Goal: Contribute content: Add original content to the website for others to see

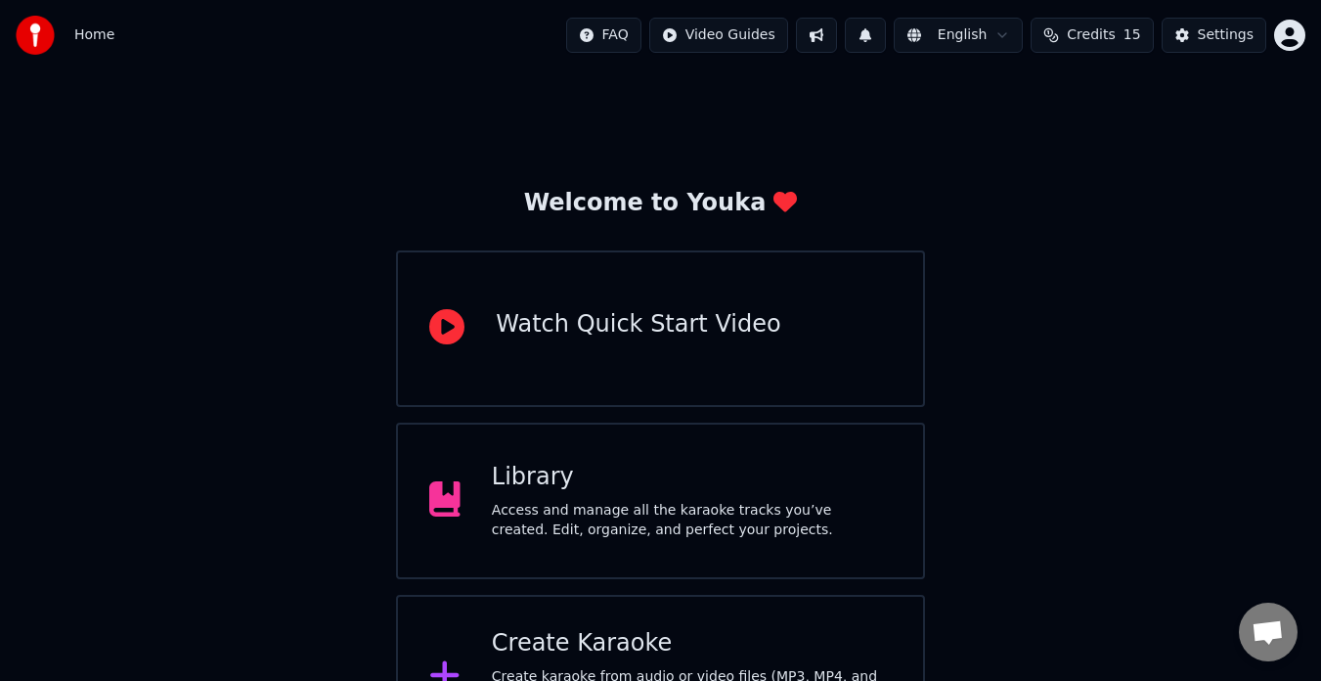
click at [252, 598] on div "Welcome to Youka Watch Quick Start Video Library Access and manage all the kara…" at bounding box center [660, 414] width 1321 height 688
click at [614, 490] on div "Library" at bounding box center [692, 477] width 400 height 31
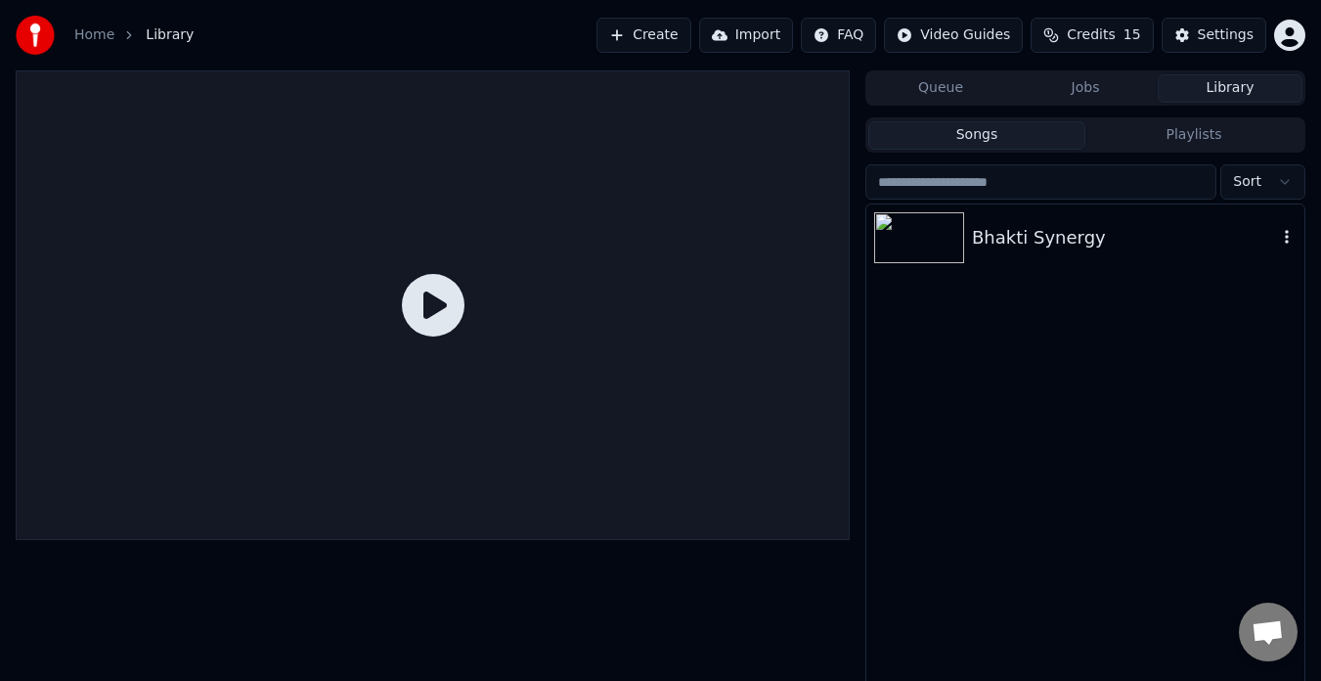
click at [1034, 262] on div "Bhakti Synergy" at bounding box center [1085, 237] width 438 height 66
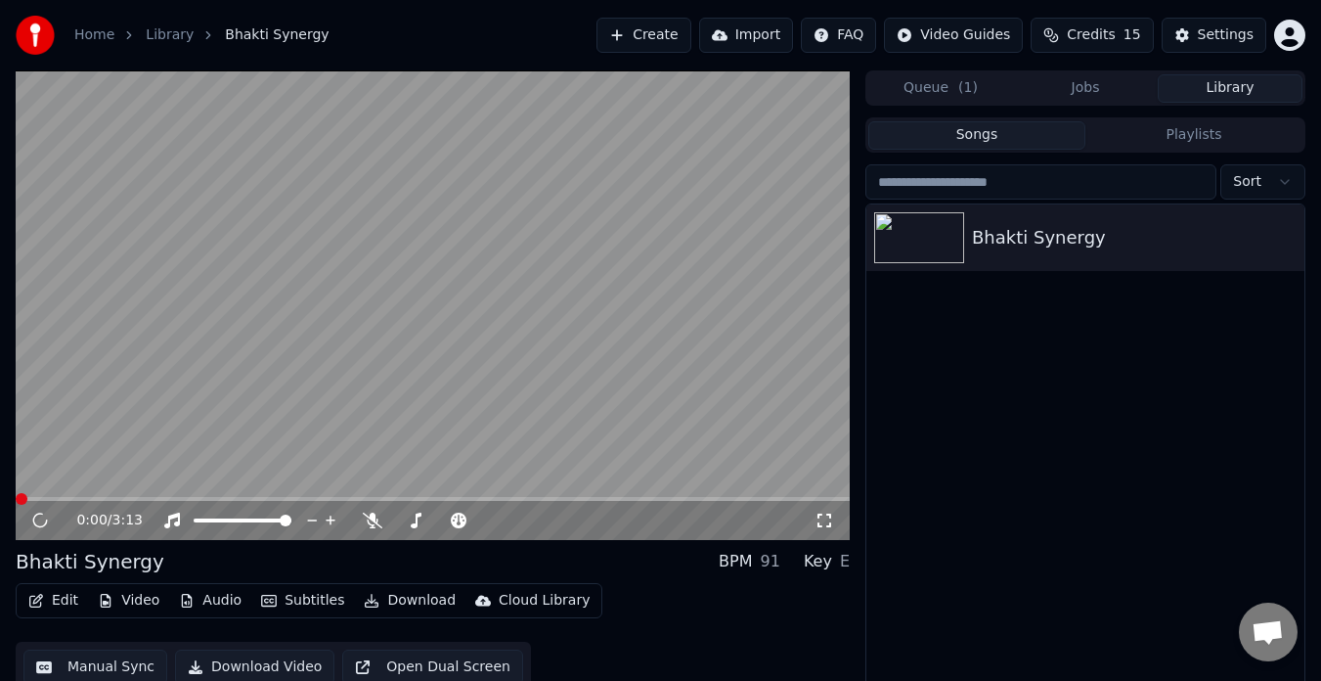
click at [247, 393] on video at bounding box center [433, 304] width 834 height 469
click at [214, 355] on video at bounding box center [433, 304] width 834 height 469
click at [65, 606] on button "Edit" at bounding box center [54, 600] width 66 height 27
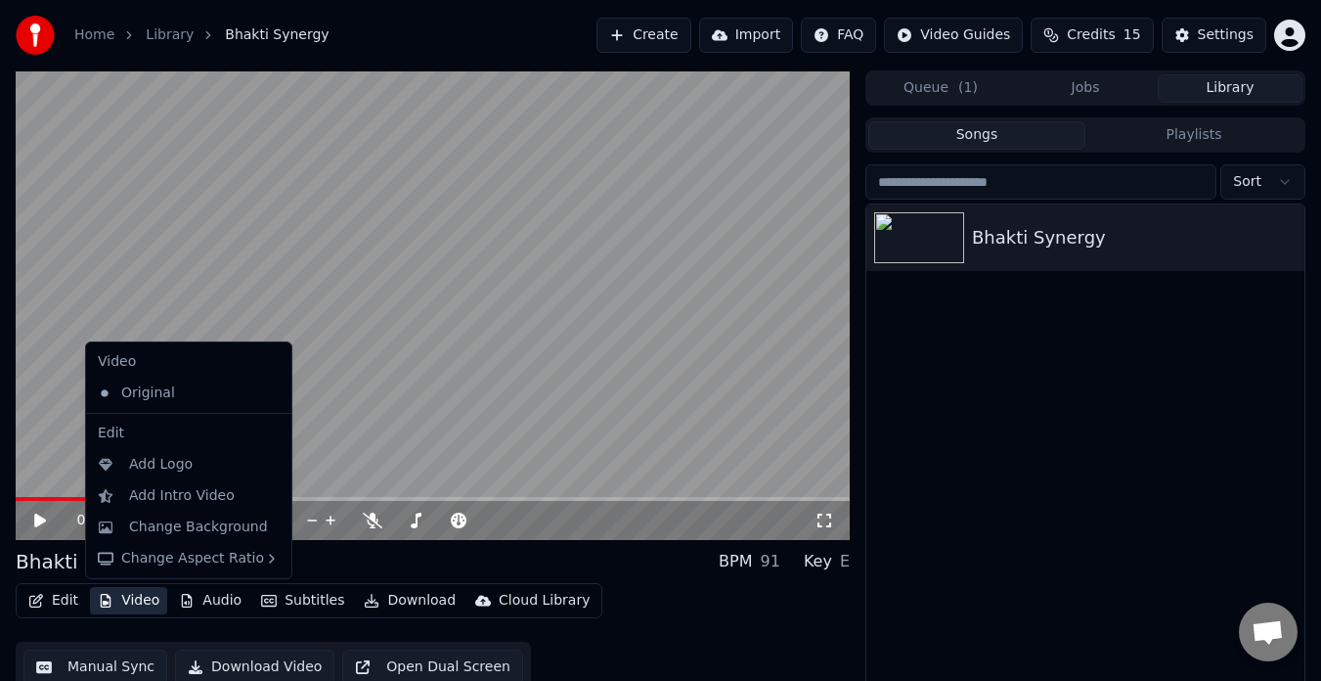
click at [1164, 463] on div "Bhakti Synergy" at bounding box center [1085, 458] width 438 height 508
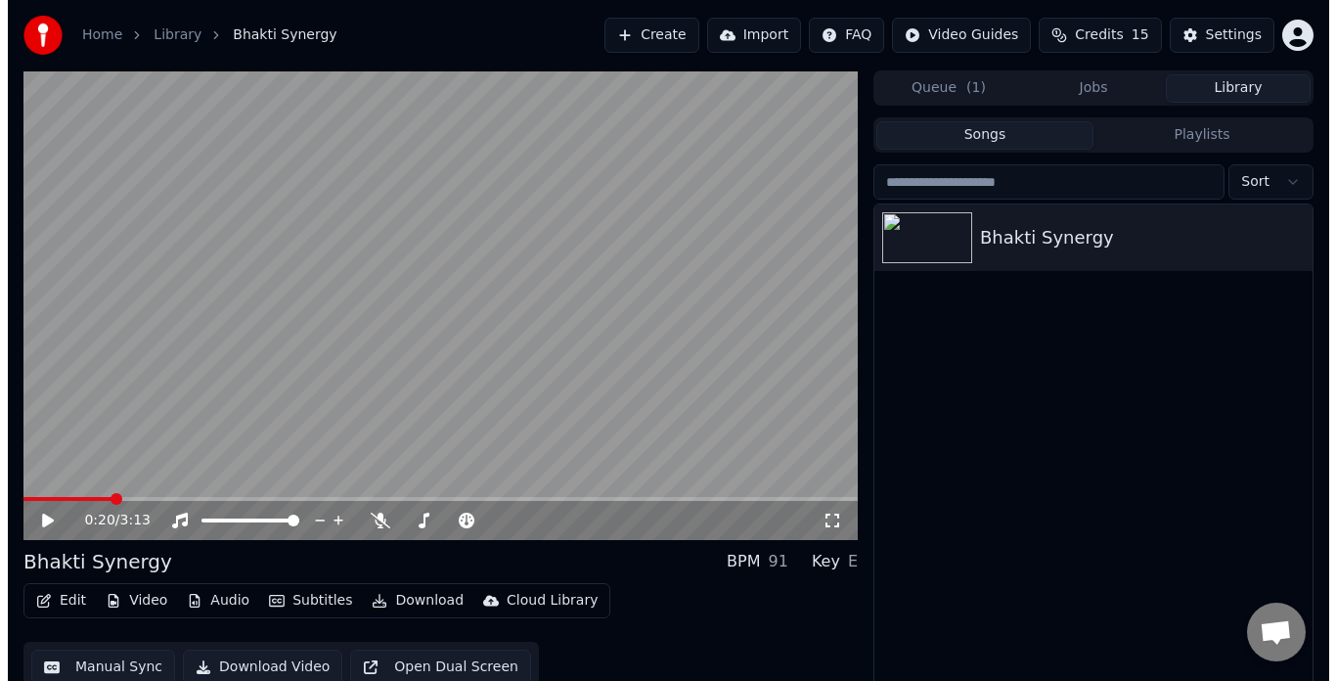
scroll to position [33, 0]
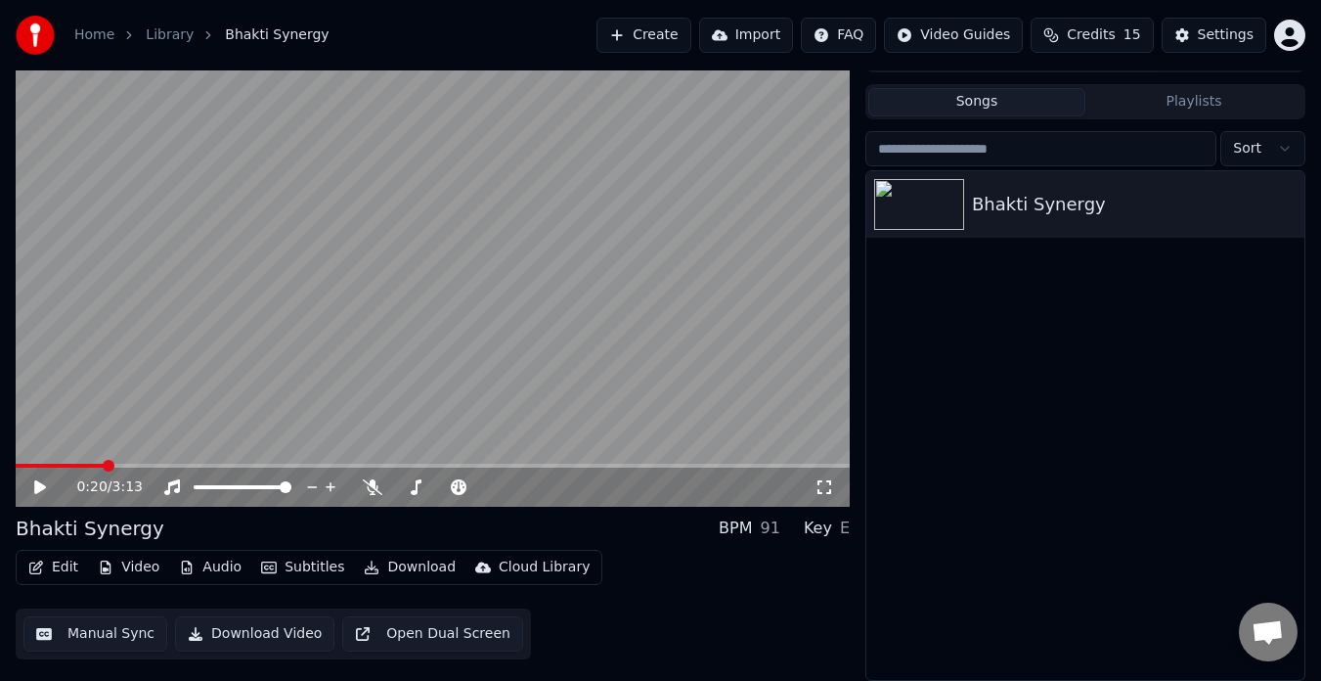
click at [63, 568] on button "Edit" at bounding box center [54, 566] width 66 height 27
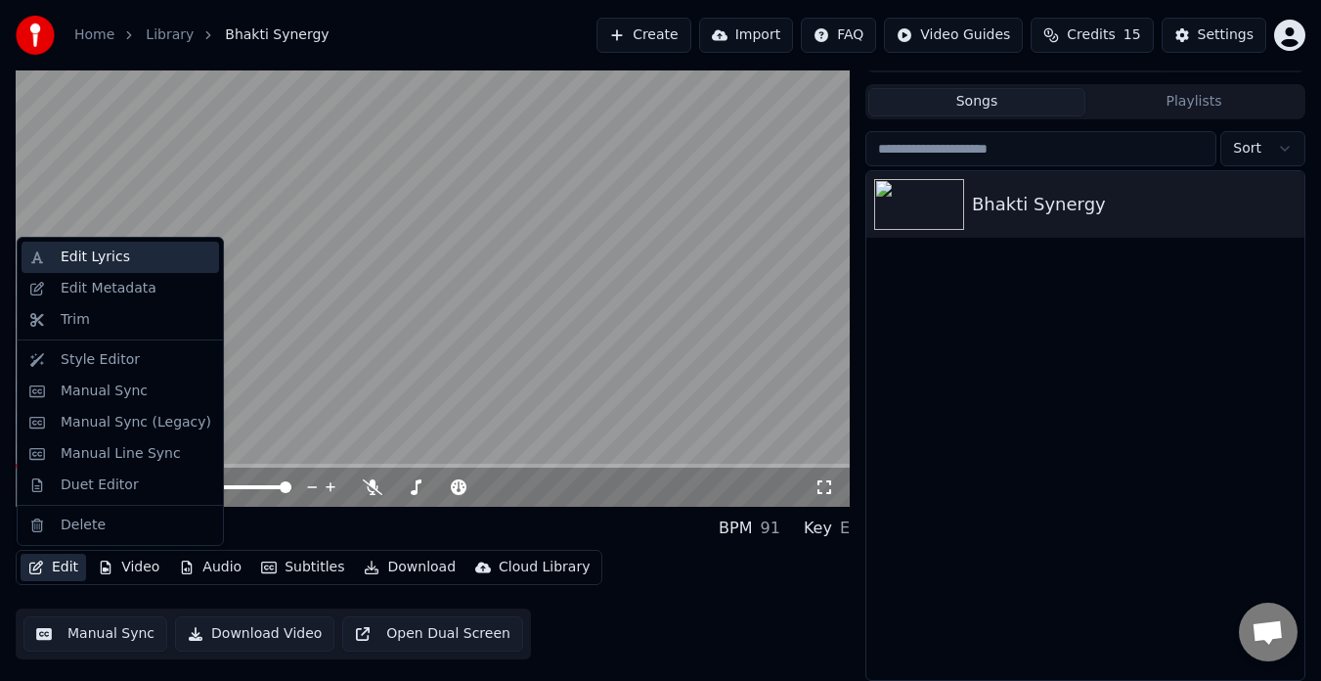
click at [162, 252] on div "Edit Lyrics" at bounding box center [136, 257] width 151 height 20
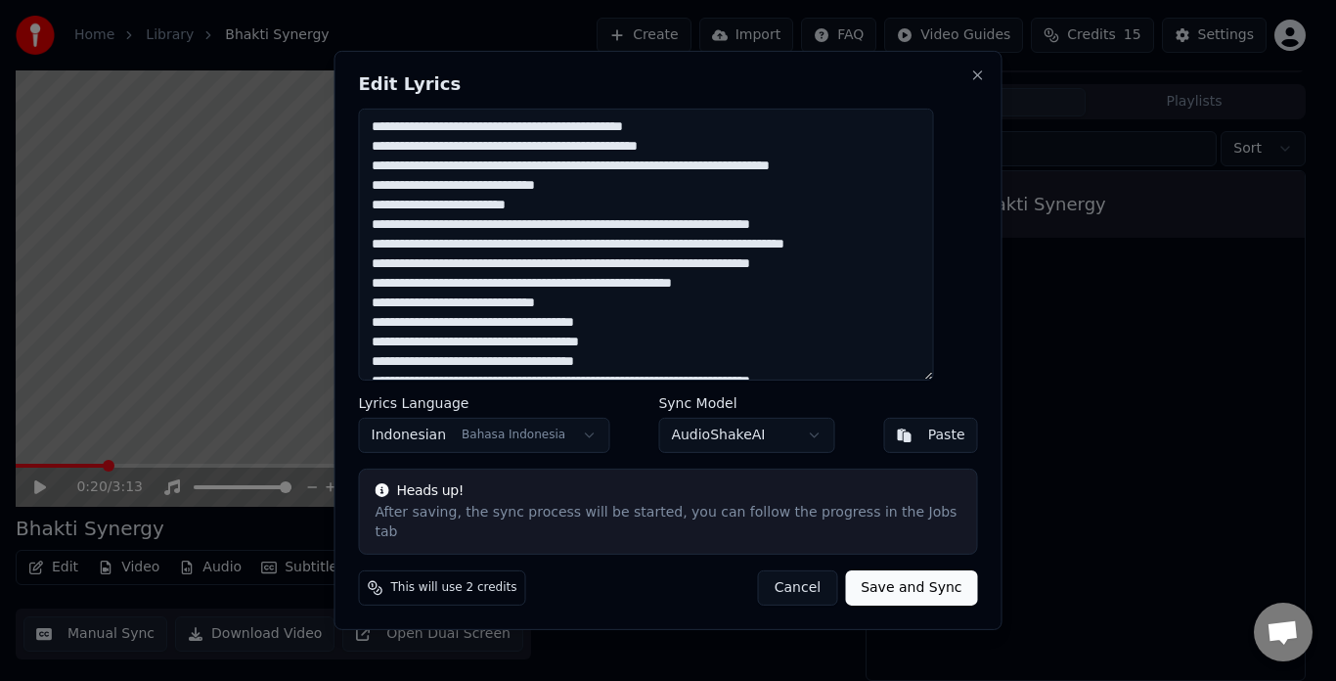
click at [711, 305] on textarea "**********" at bounding box center [646, 245] width 575 height 272
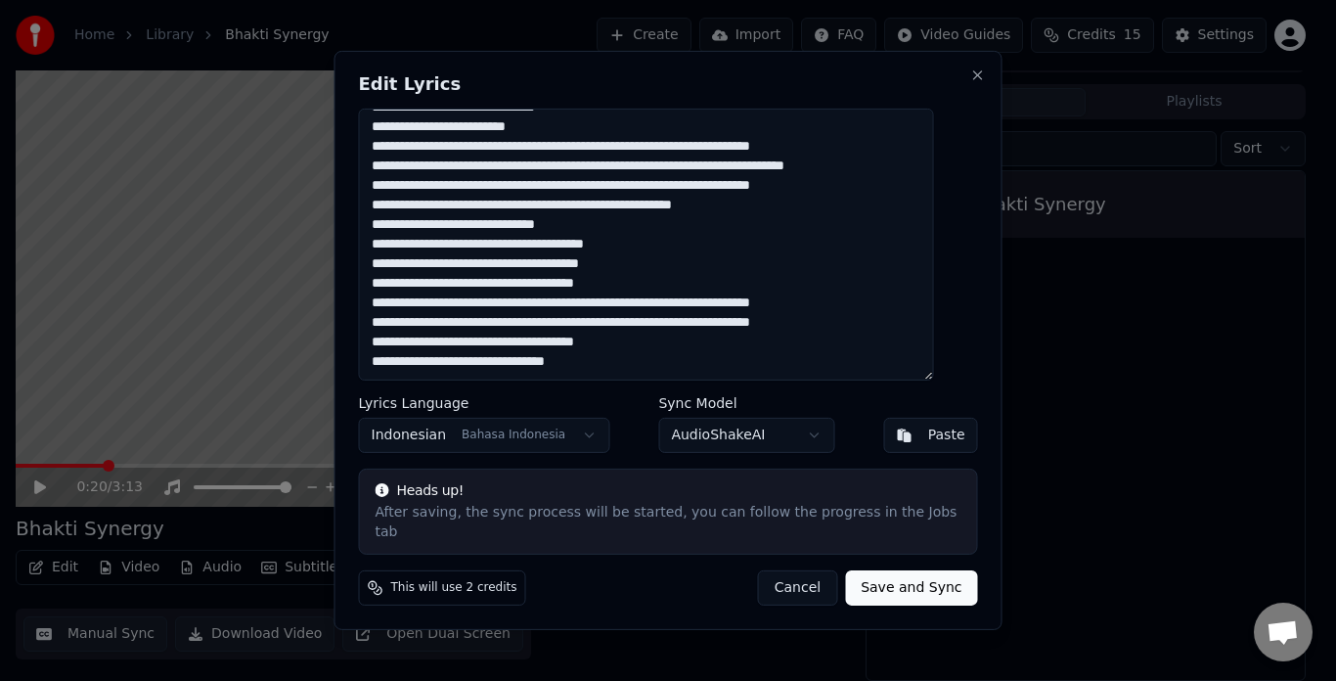
scroll to position [196, 0]
type textarea "**********"
click at [900, 584] on button "Save and Sync" at bounding box center [911, 587] width 132 height 35
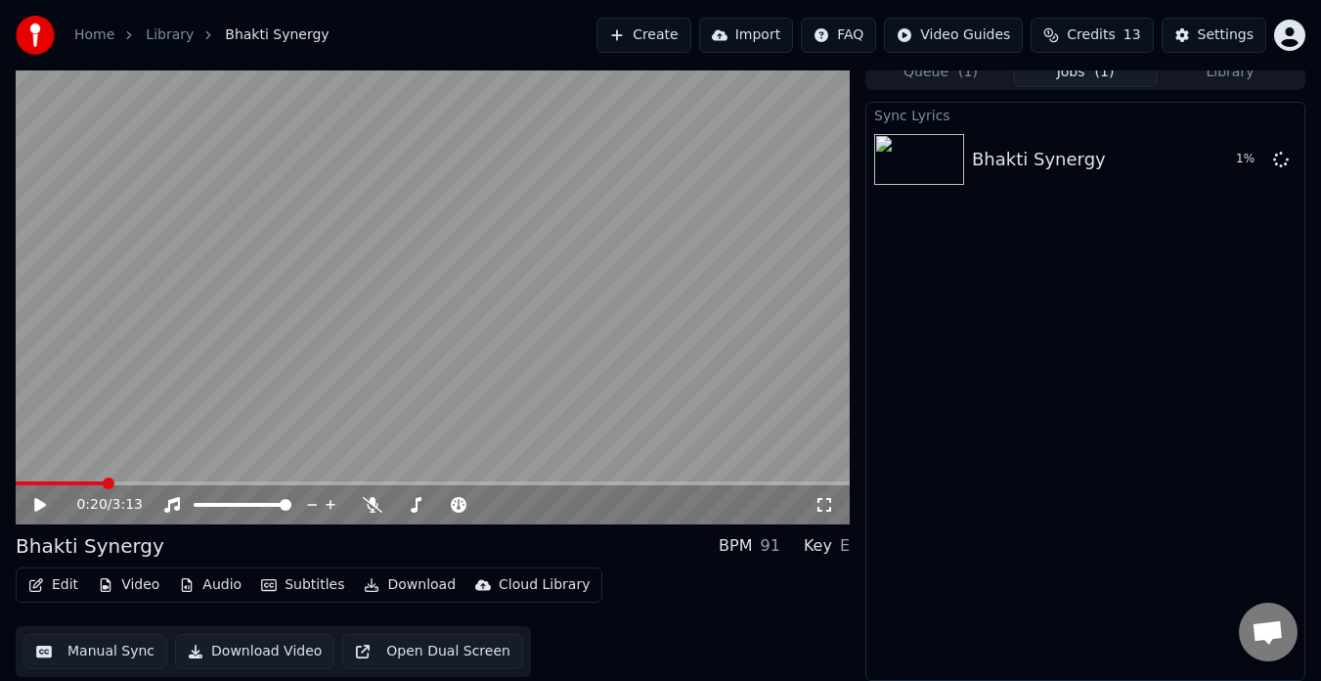
scroll to position [0, 0]
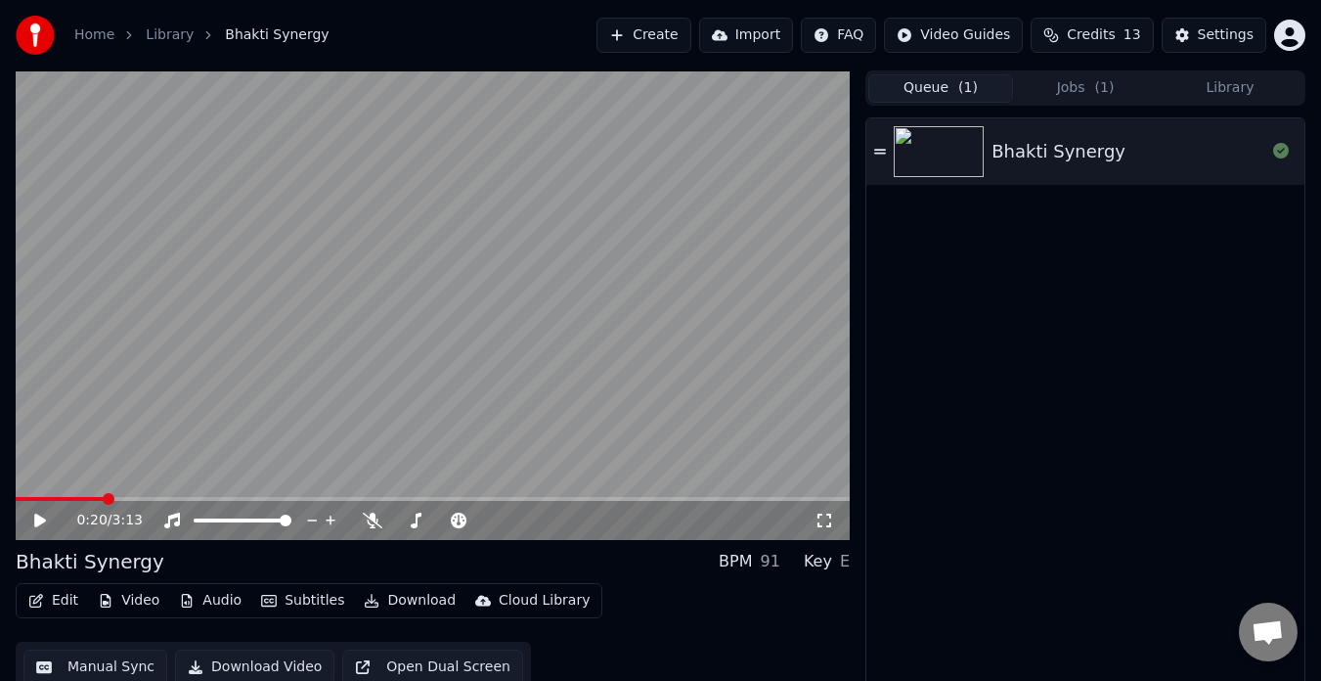
click at [924, 86] on button "Queue ( 1 )" at bounding box center [940, 88] width 145 height 28
click at [1061, 93] on button "Jobs ( 1 )" at bounding box center [1085, 88] width 145 height 28
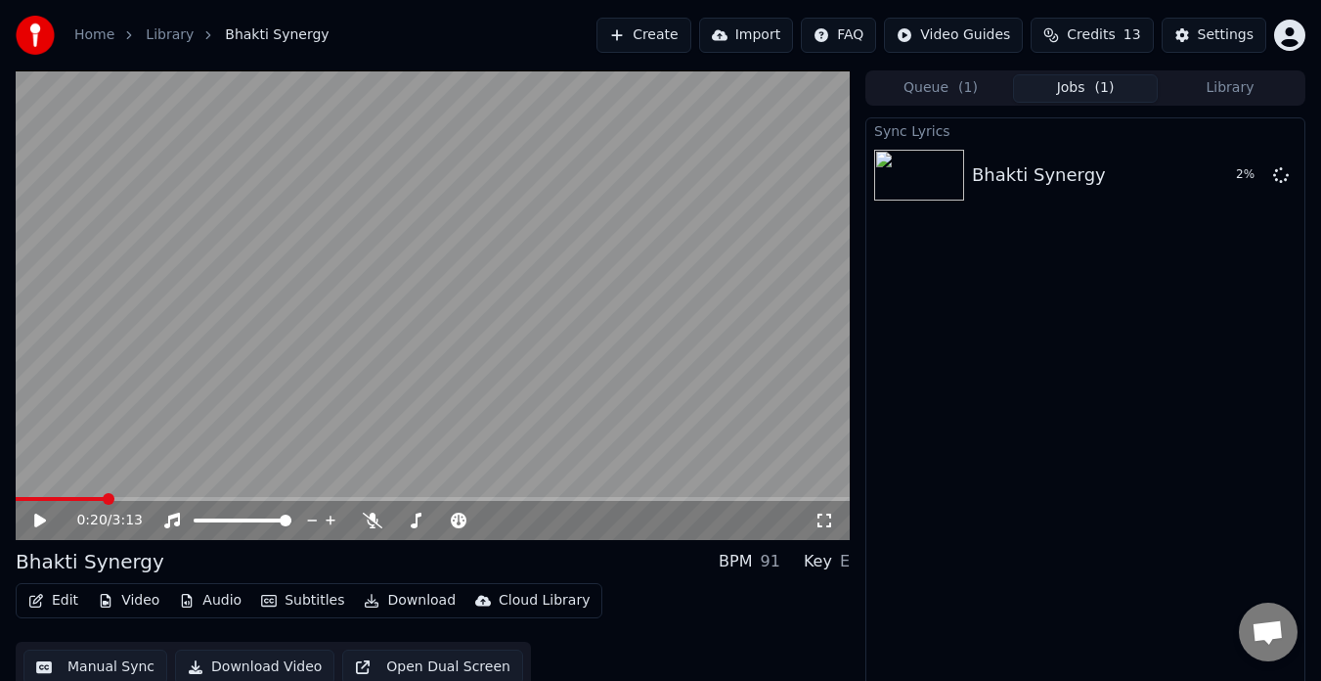
scroll to position [16, 0]
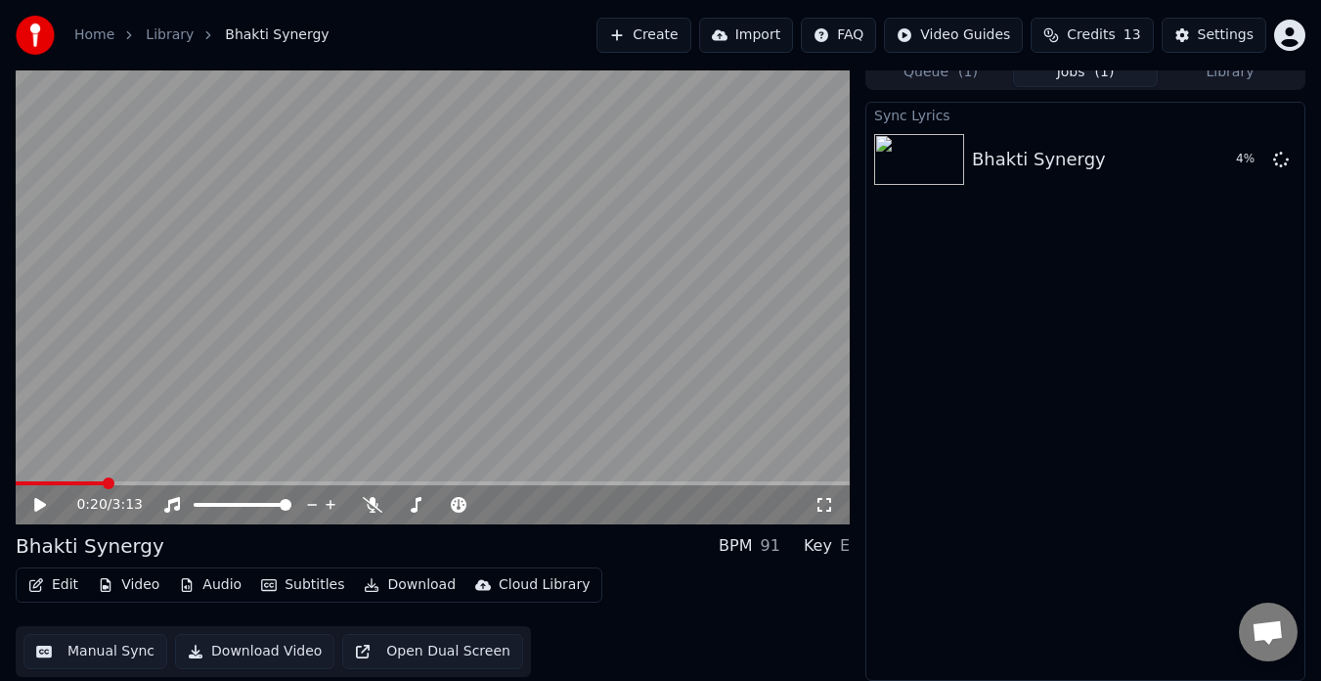
click at [1290, 42] on html "Home Library Bhakti Synergy Create Import FAQ Video Guides Credits 13 Settings …" at bounding box center [660, 324] width 1321 height 681
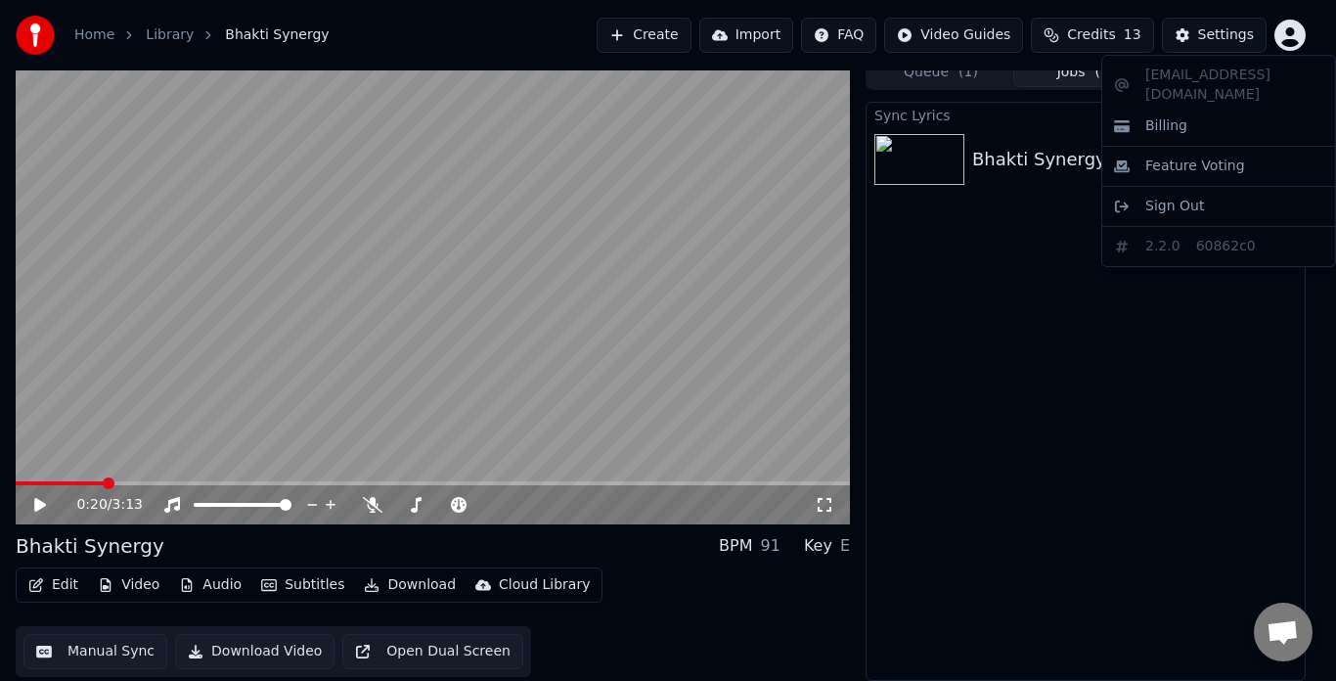
click at [1022, 481] on html "Home Library Bhakti Synergy Create Import FAQ Video Guides Credits 13 Settings …" at bounding box center [668, 324] width 1336 height 681
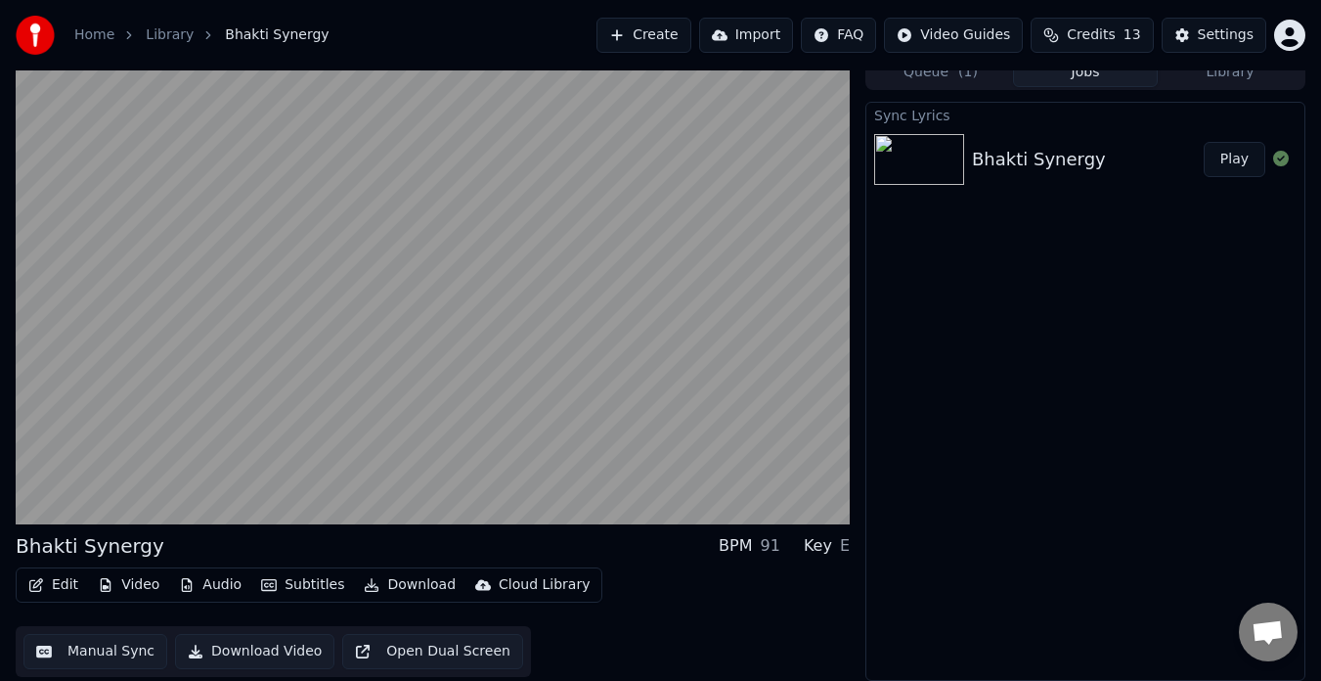
click at [1249, 156] on button "Play" at bounding box center [1235, 159] width 62 height 35
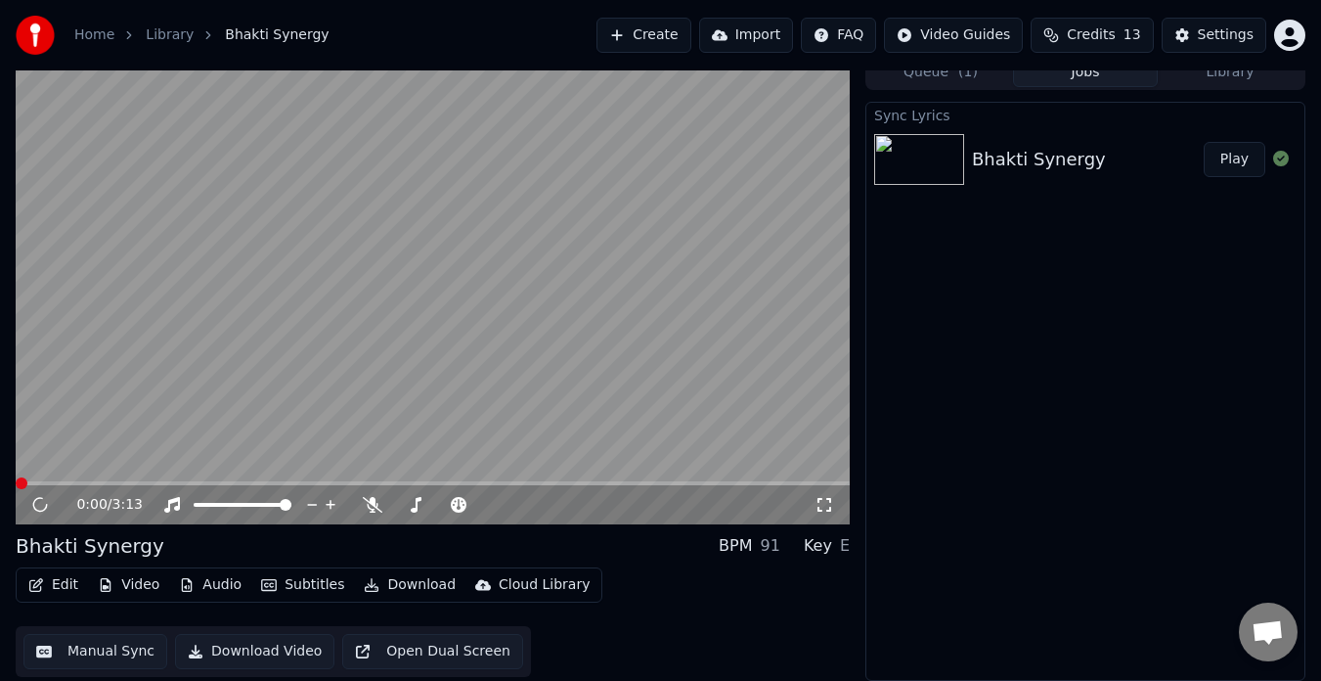
click at [532, 483] on span at bounding box center [433, 483] width 834 height 4
click at [609, 488] on div "0:03 / 3:13" at bounding box center [433, 504] width 834 height 39
click at [609, 485] on div "0:03 / 3:13" at bounding box center [433, 504] width 834 height 39
click at [609, 482] on span at bounding box center [433, 483] width 834 height 4
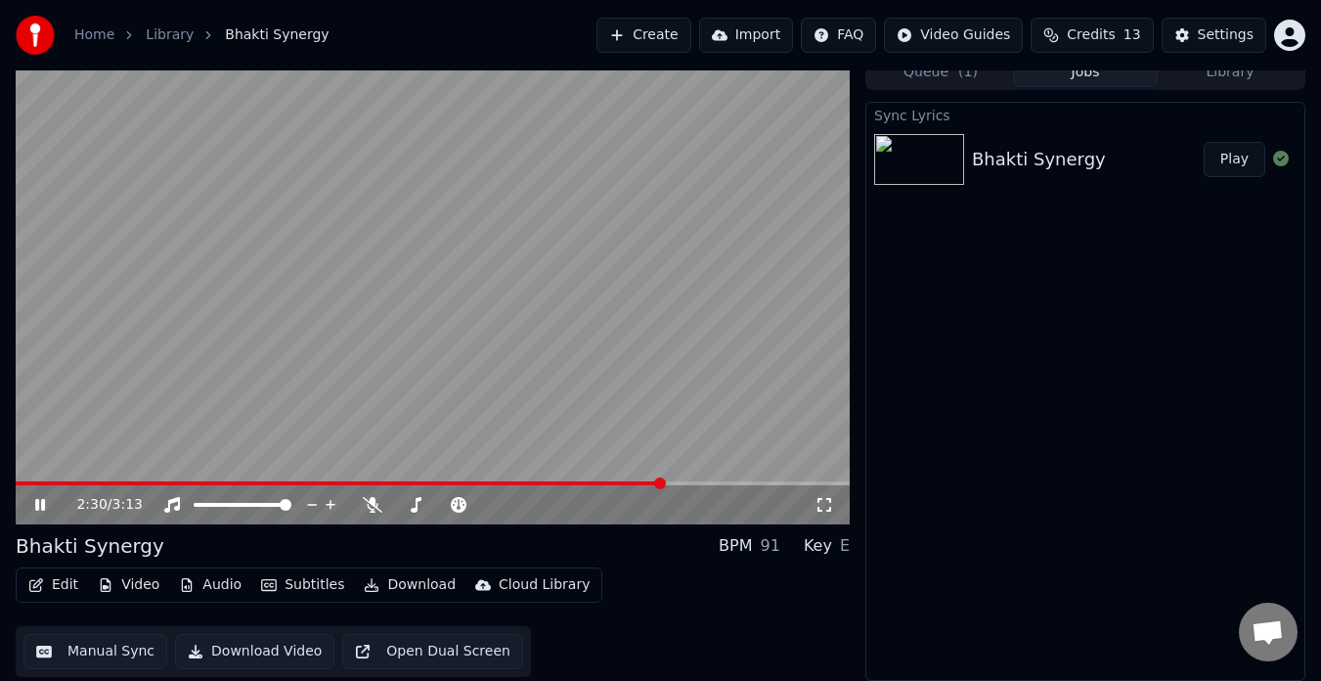
click at [665, 481] on span at bounding box center [660, 483] width 12 height 12
click at [424, 477] on video at bounding box center [433, 289] width 834 height 469
click at [428, 481] on span at bounding box center [343, 483] width 654 height 4
click at [476, 413] on video at bounding box center [433, 289] width 834 height 469
click at [493, 481] on span at bounding box center [433, 483] width 834 height 4
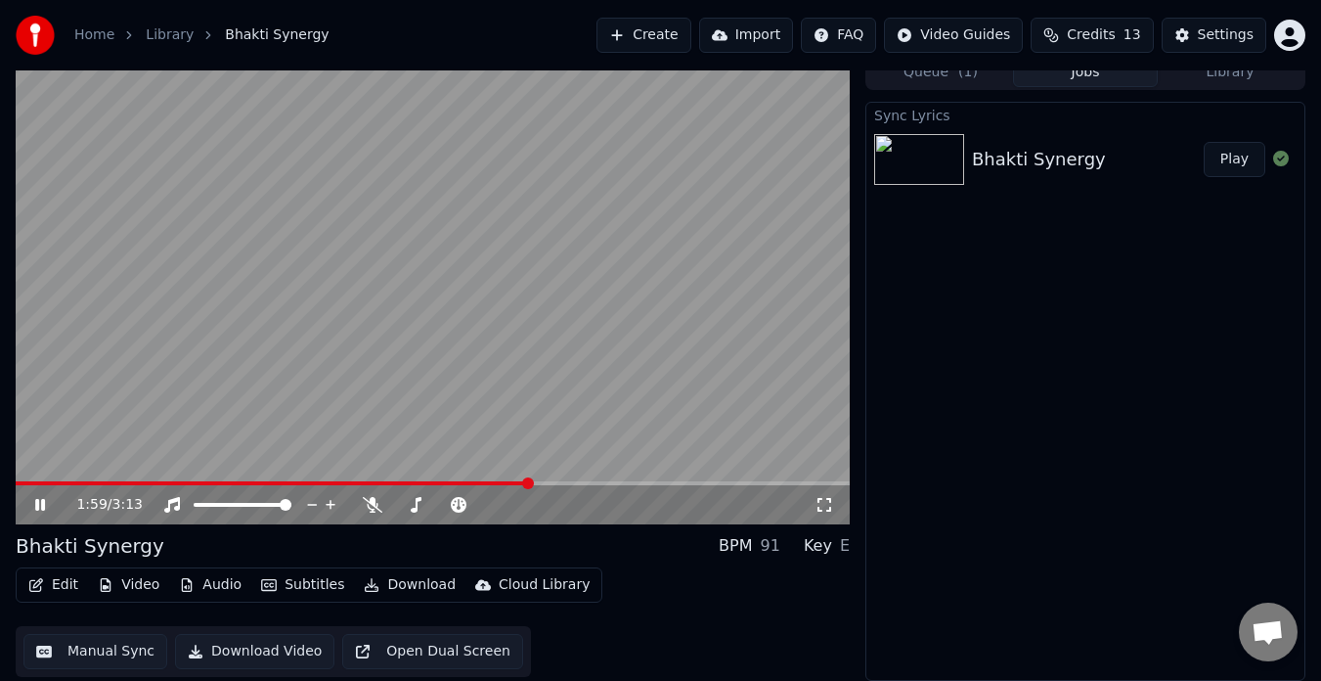
click at [328, 206] on video at bounding box center [433, 289] width 834 height 469
click at [418, 580] on button "Download" at bounding box center [410, 584] width 108 height 27
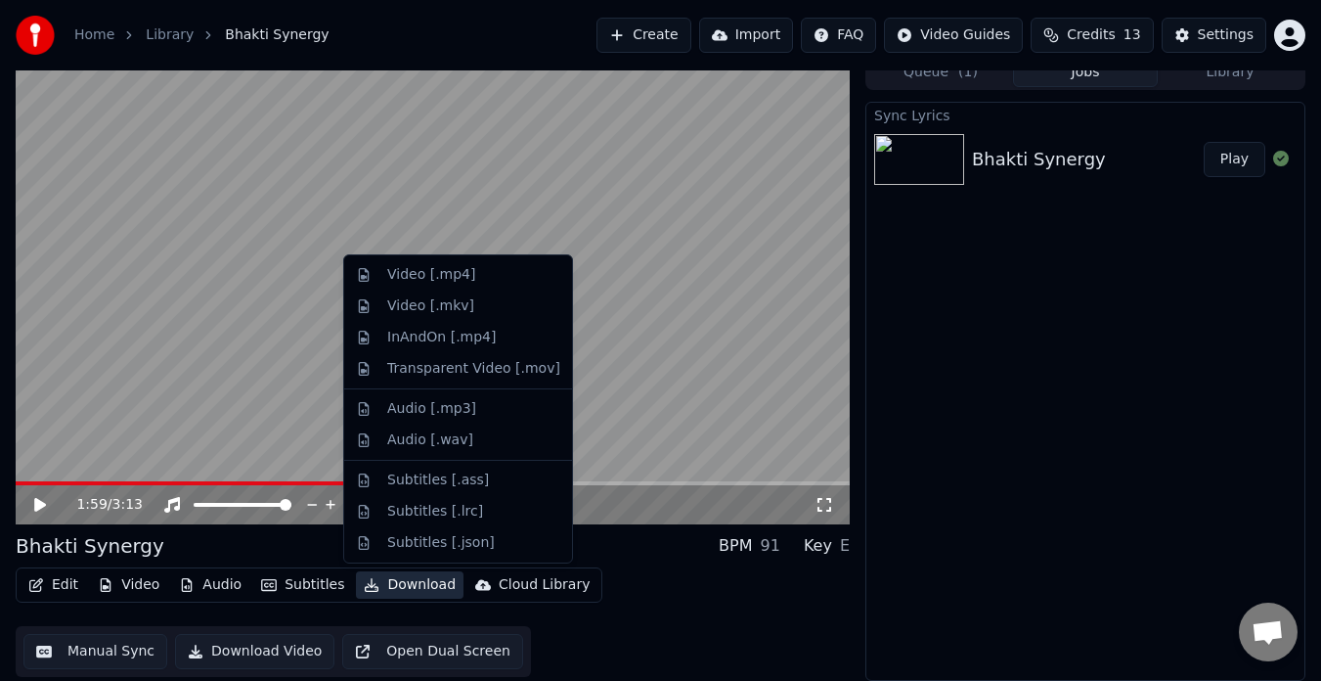
click at [648, 576] on div "Edit Video Audio Subtitles Download Cloud Library Manual Sync Download Video Op…" at bounding box center [433, 622] width 834 height 110
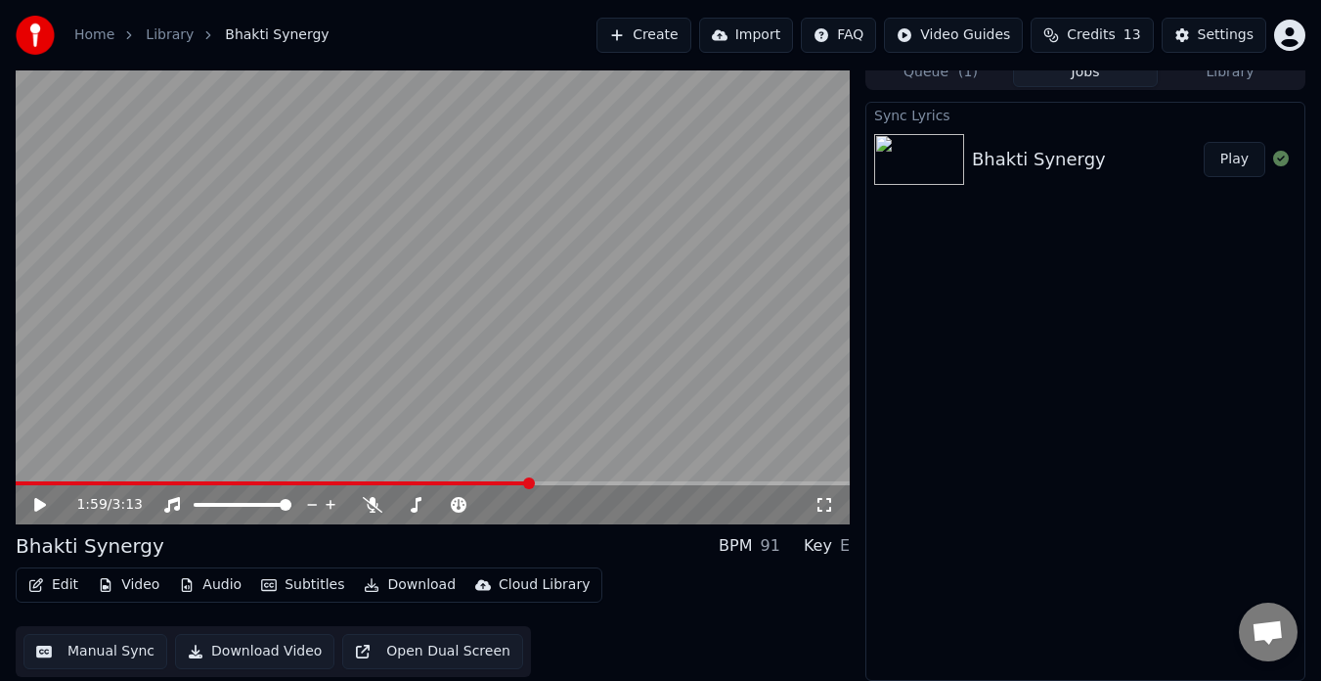
click at [216, 581] on button "Audio" at bounding box center [210, 584] width 78 height 27
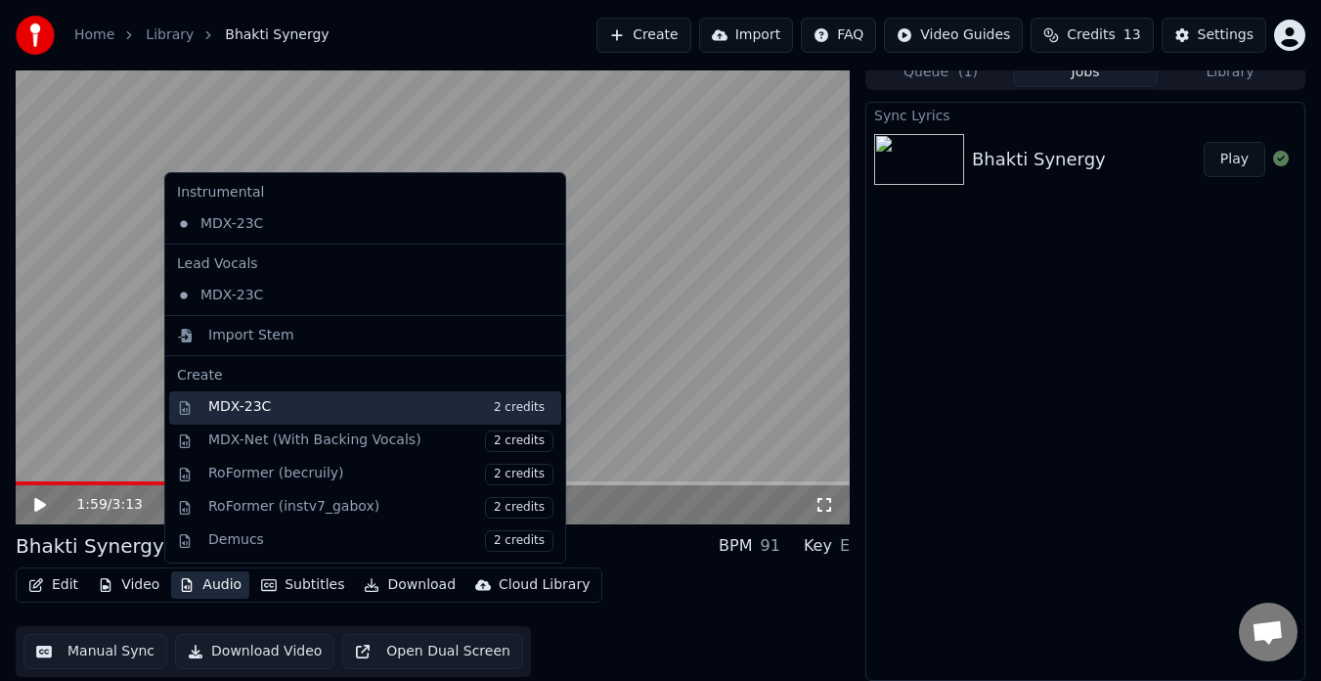
scroll to position [198, 0]
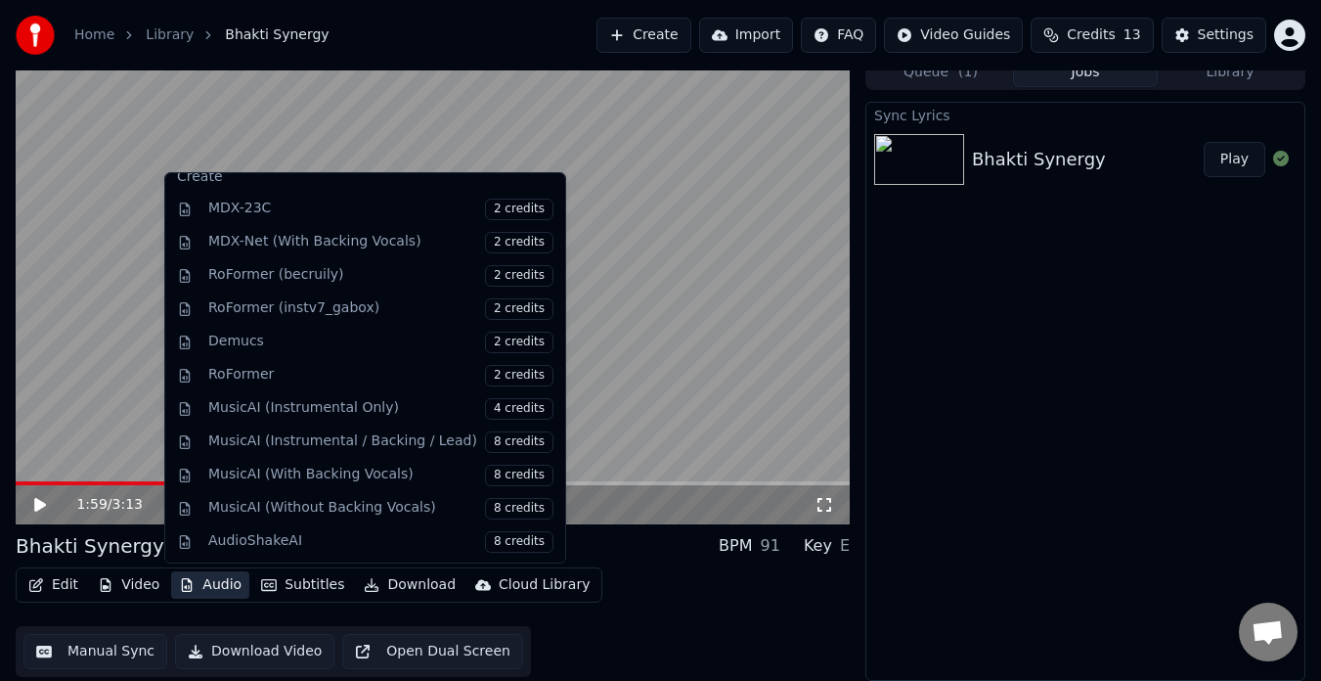
click at [674, 619] on div "Edit Video Audio Subtitles Download Cloud Library Manual Sync Download Video Op…" at bounding box center [433, 622] width 834 height 110
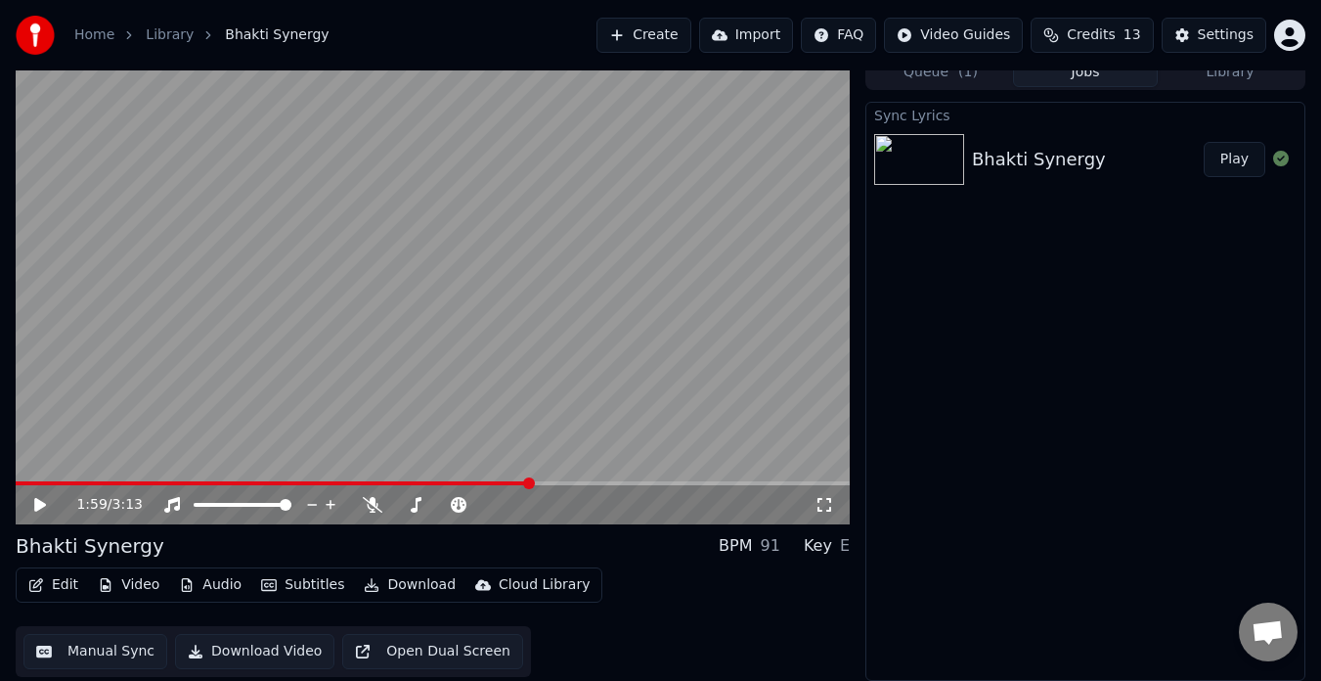
click at [149, 579] on button "Video" at bounding box center [128, 584] width 77 height 27
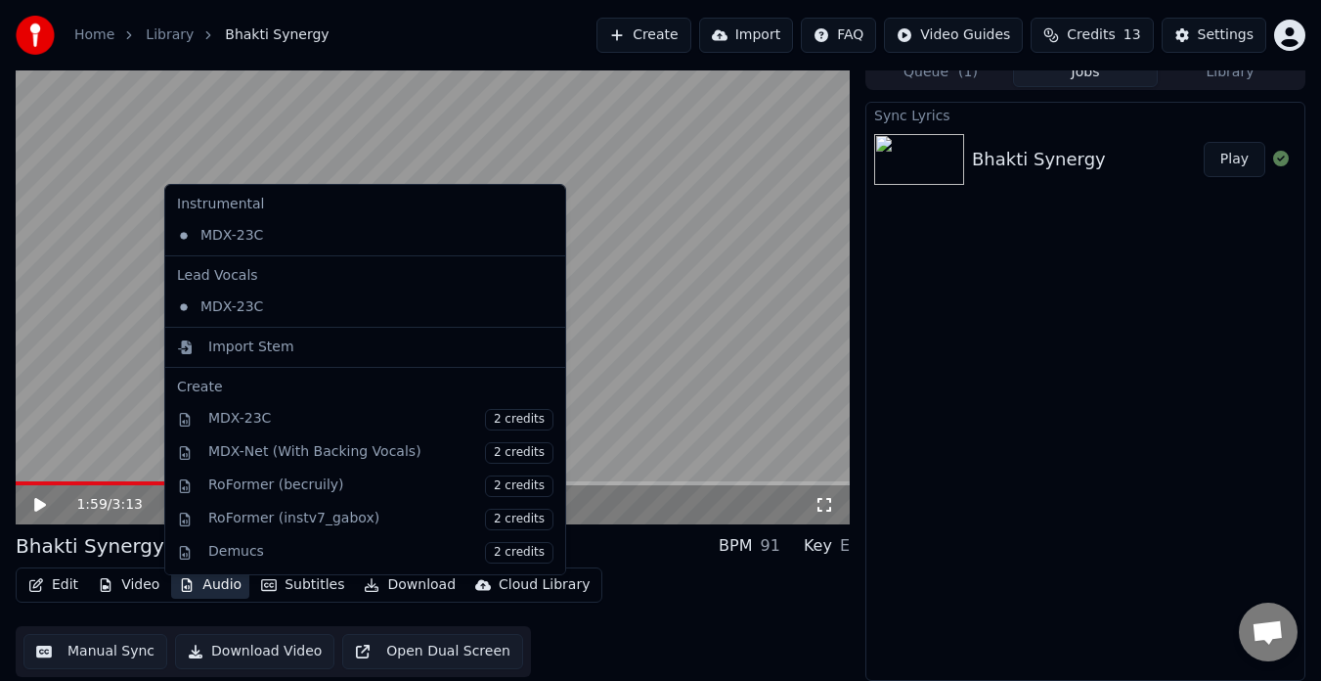
scroll to position [4, 0]
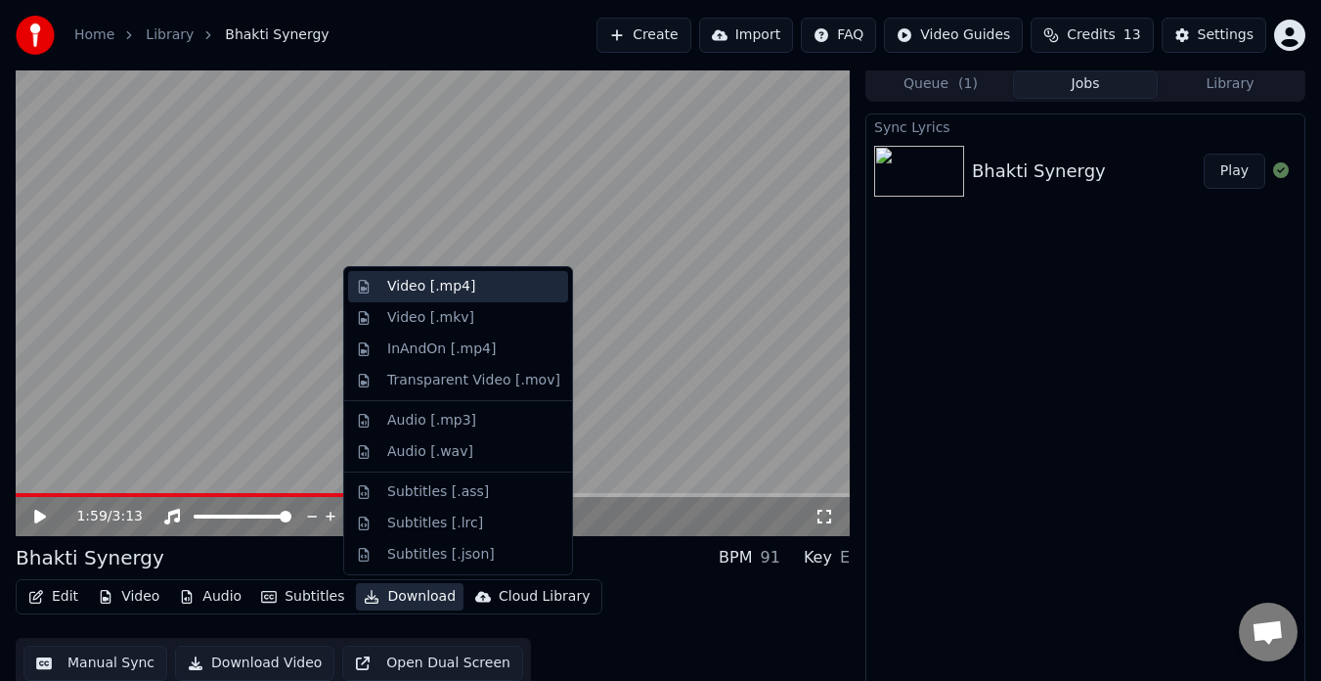
click at [497, 293] on div "Video [.mp4]" at bounding box center [473, 287] width 173 height 20
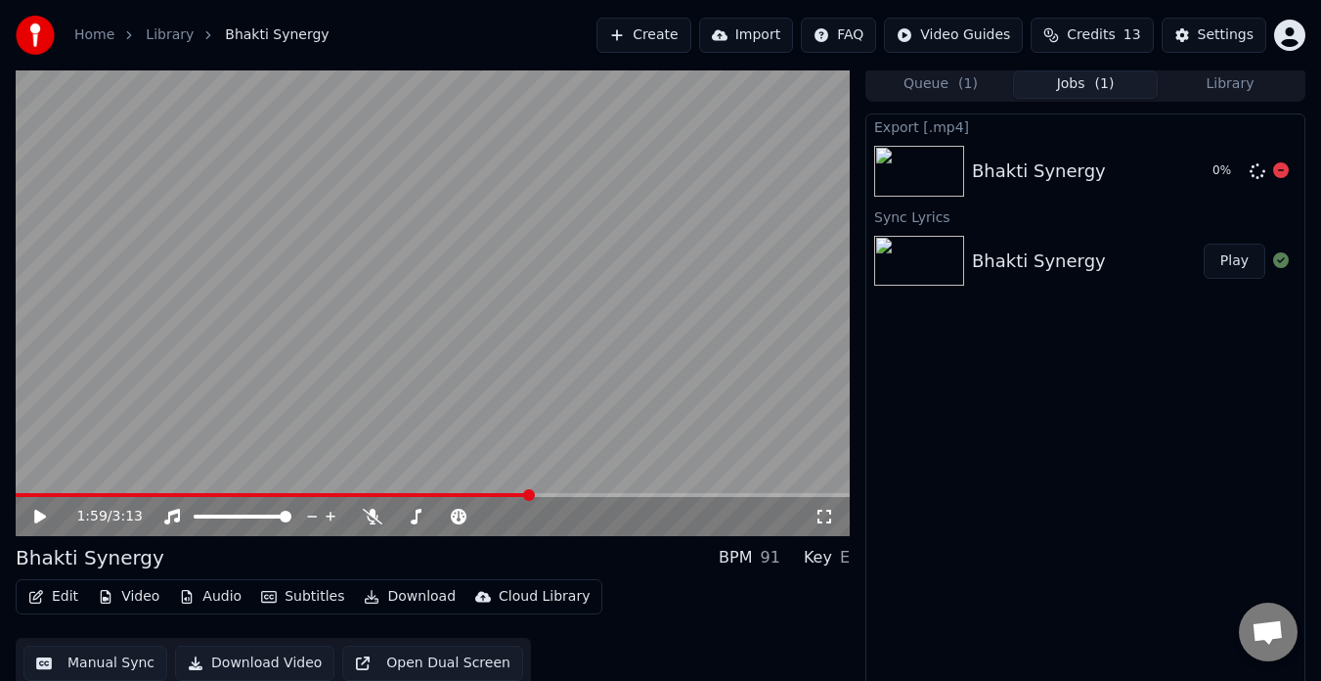
click at [1280, 171] on icon at bounding box center [1281, 170] width 16 height 16
click at [1281, 169] on icon at bounding box center [1281, 170] width 16 height 16
click at [63, 594] on button "Edit" at bounding box center [54, 596] width 66 height 27
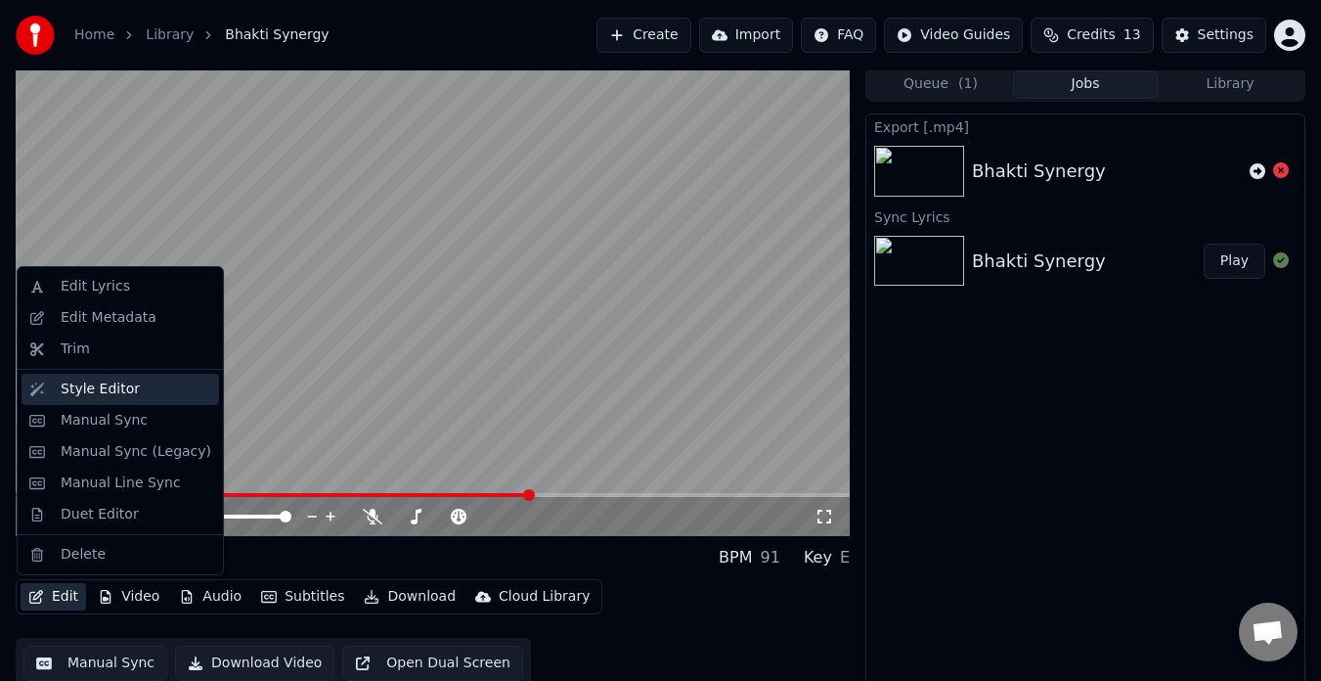
click at [119, 379] on div "Style Editor" at bounding box center [100, 389] width 79 height 20
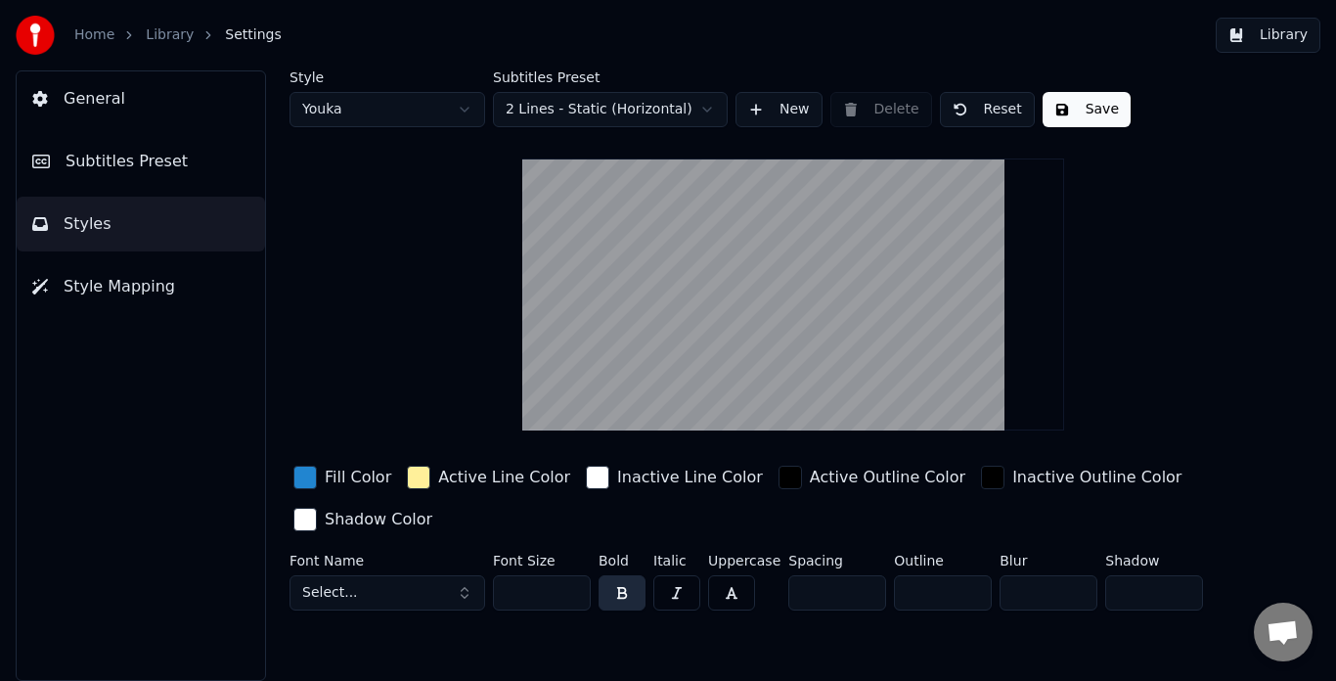
click at [447, 108] on html "Home Library Settings Library General Subtitles Preset Styles Style Mapping Sty…" at bounding box center [668, 340] width 1336 height 681
click at [446, 109] on html "Home Library Settings Library General Subtitles Preset Styles Style Mapping Sty…" at bounding box center [668, 340] width 1336 height 681
click at [1252, 46] on button "Library" at bounding box center [1267, 35] width 105 height 35
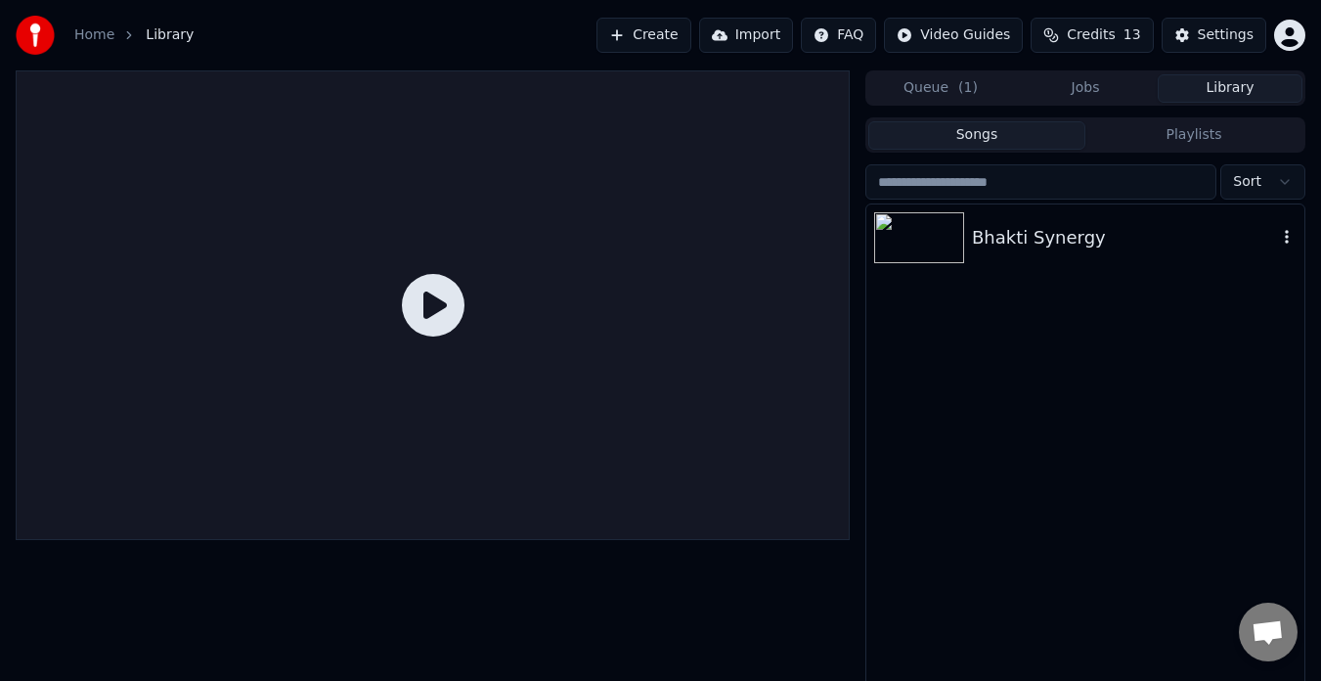
click at [972, 240] on div "Bhakti Synergy" at bounding box center [1124, 237] width 305 height 27
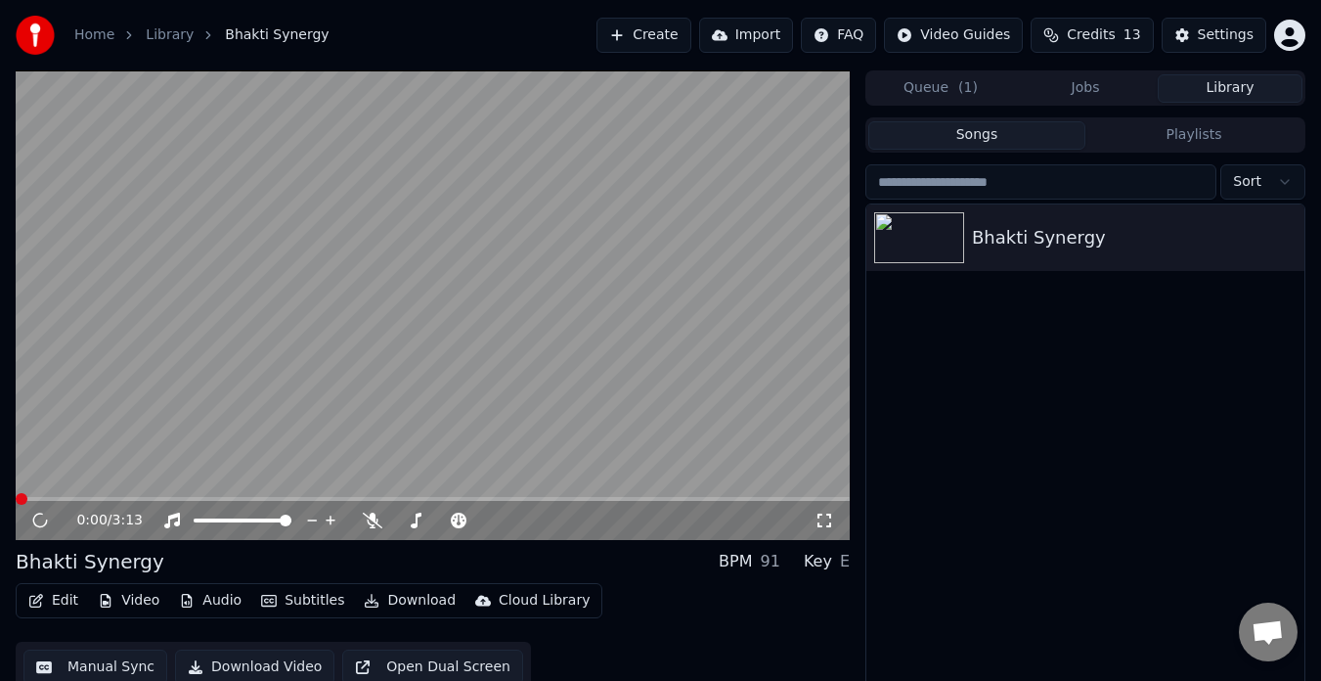
click at [492, 497] on span at bounding box center [433, 499] width 834 height 4
click at [1074, 99] on button "Jobs" at bounding box center [1085, 88] width 145 height 28
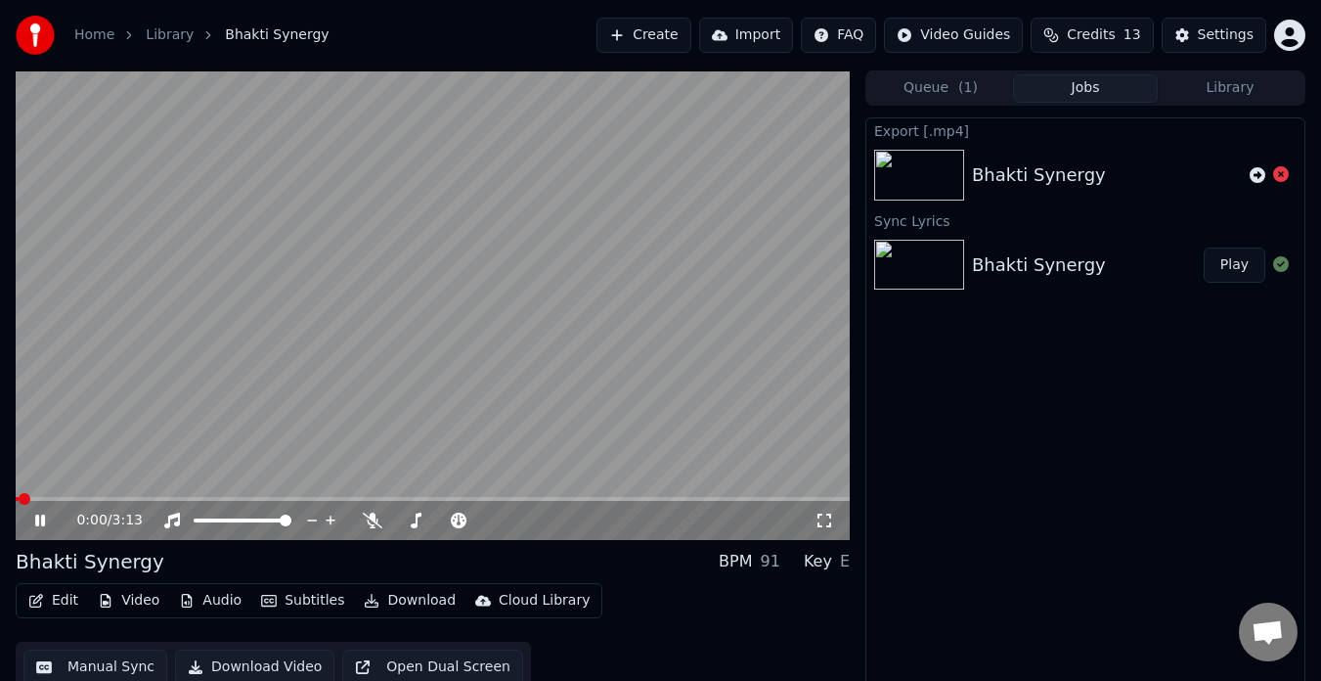
click at [1087, 87] on button "Jobs" at bounding box center [1085, 88] width 145 height 28
click at [550, 493] on video at bounding box center [433, 304] width 834 height 469
click at [549, 497] on span at bounding box center [433, 499] width 834 height 4
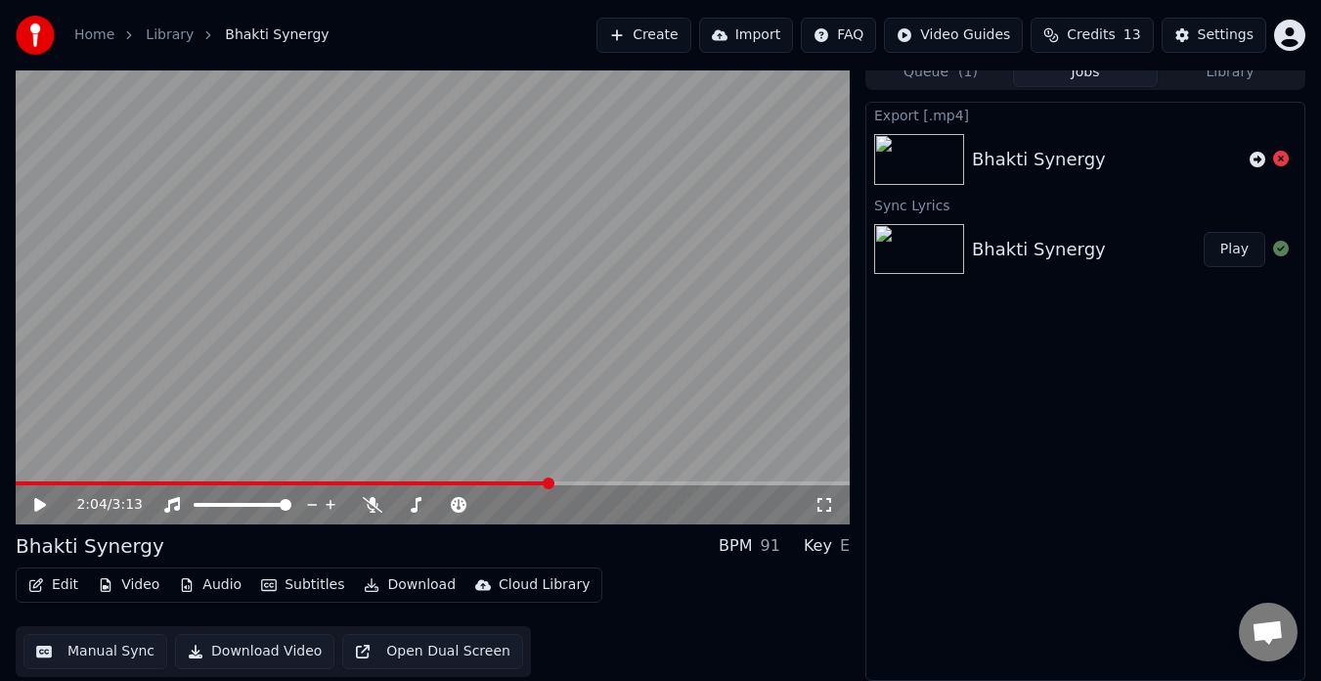
scroll to position [10, 0]
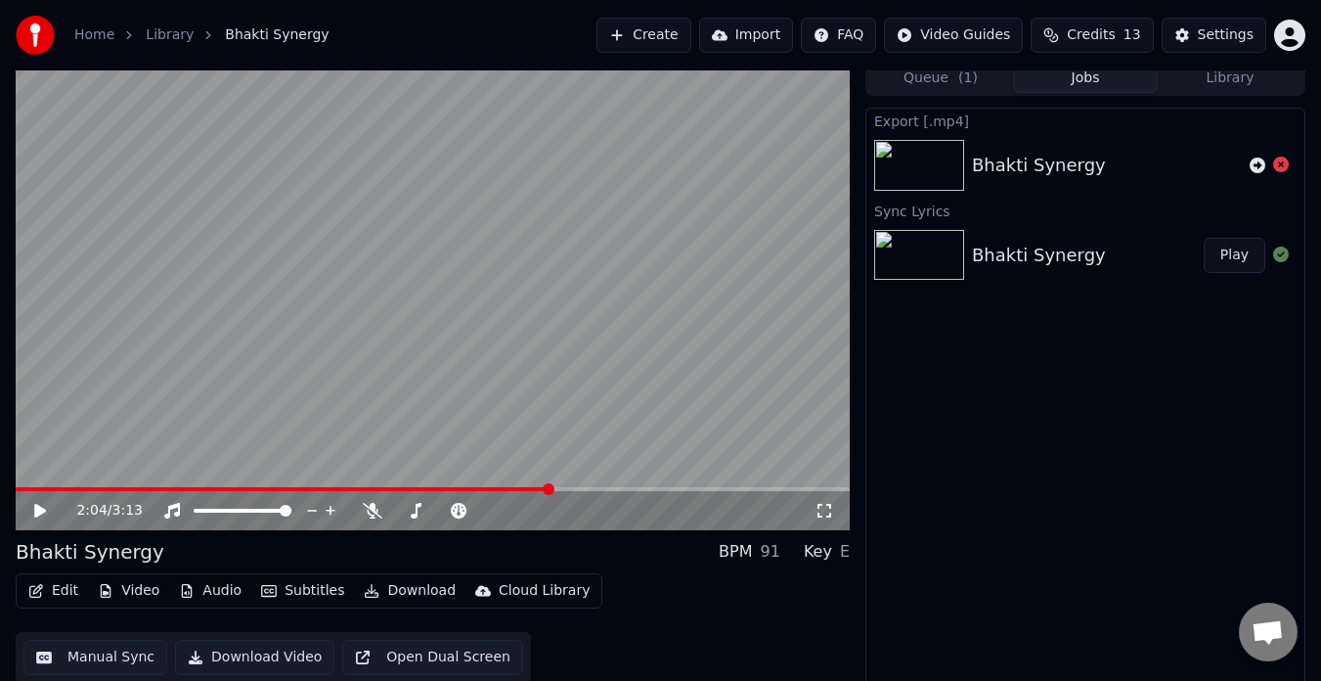
click at [47, 596] on button "Edit" at bounding box center [54, 590] width 66 height 27
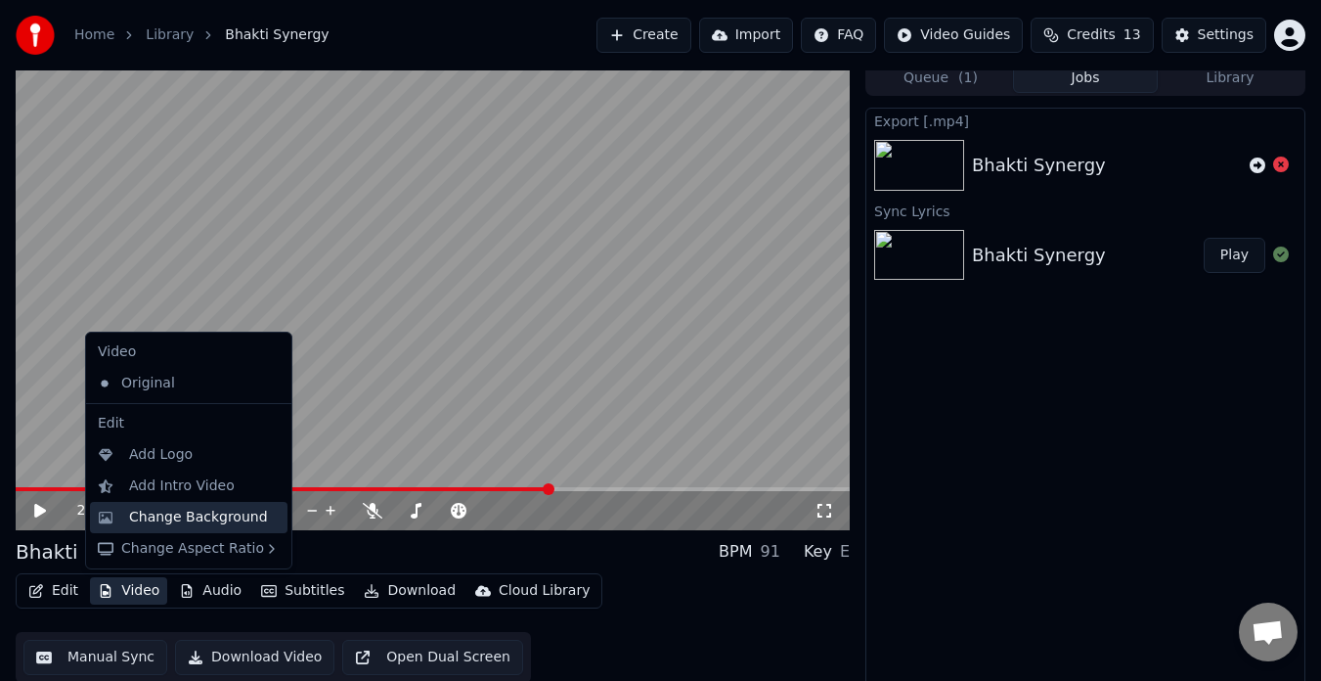
click at [250, 516] on div "Change Background" at bounding box center [198, 517] width 139 height 20
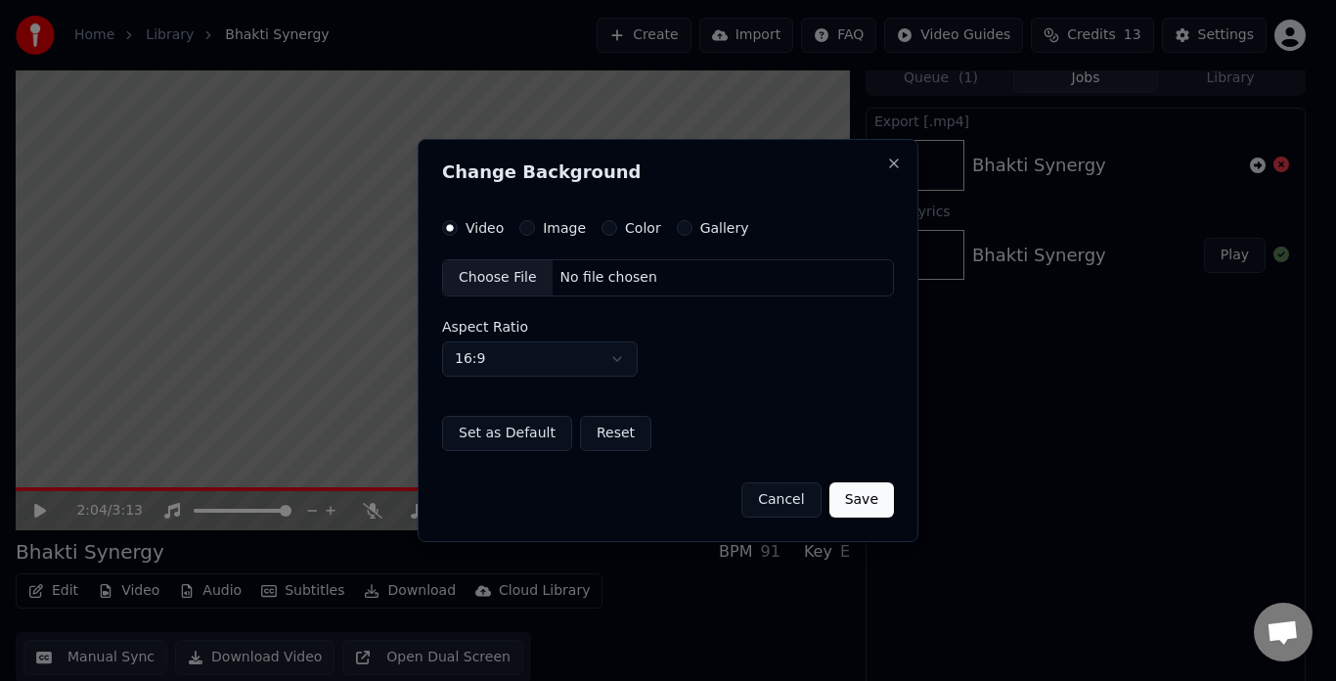
click at [604, 234] on button "Color" at bounding box center [609, 228] width 16 height 16
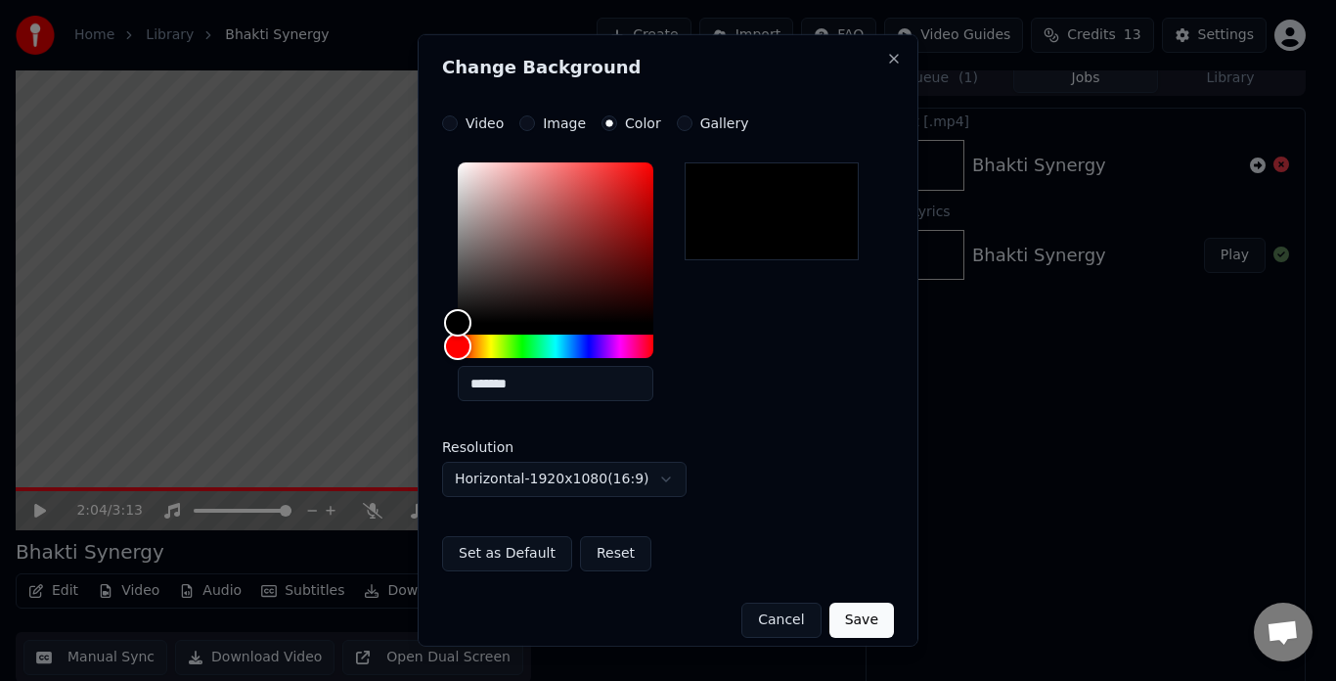
click at [708, 125] on label "Gallery" at bounding box center [724, 123] width 49 height 14
click at [692, 125] on button "Gallery" at bounding box center [685, 123] width 16 height 16
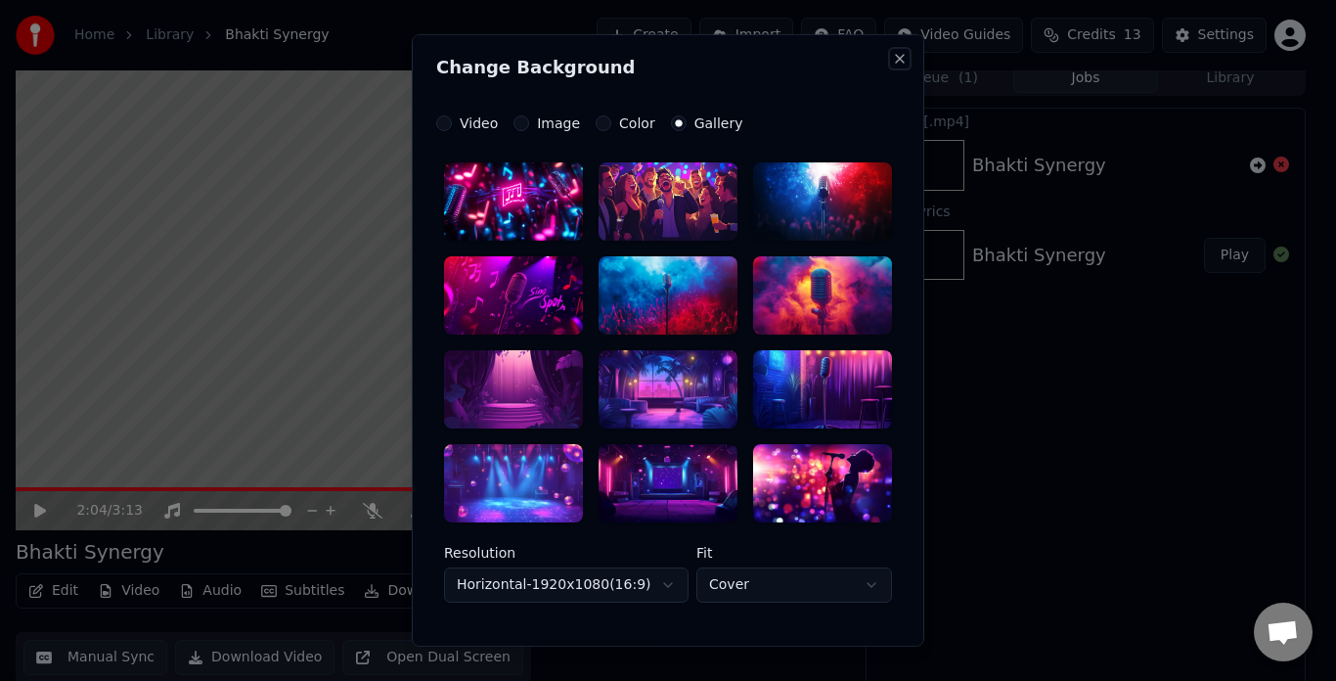
click at [892, 58] on button "Close" at bounding box center [900, 59] width 16 height 16
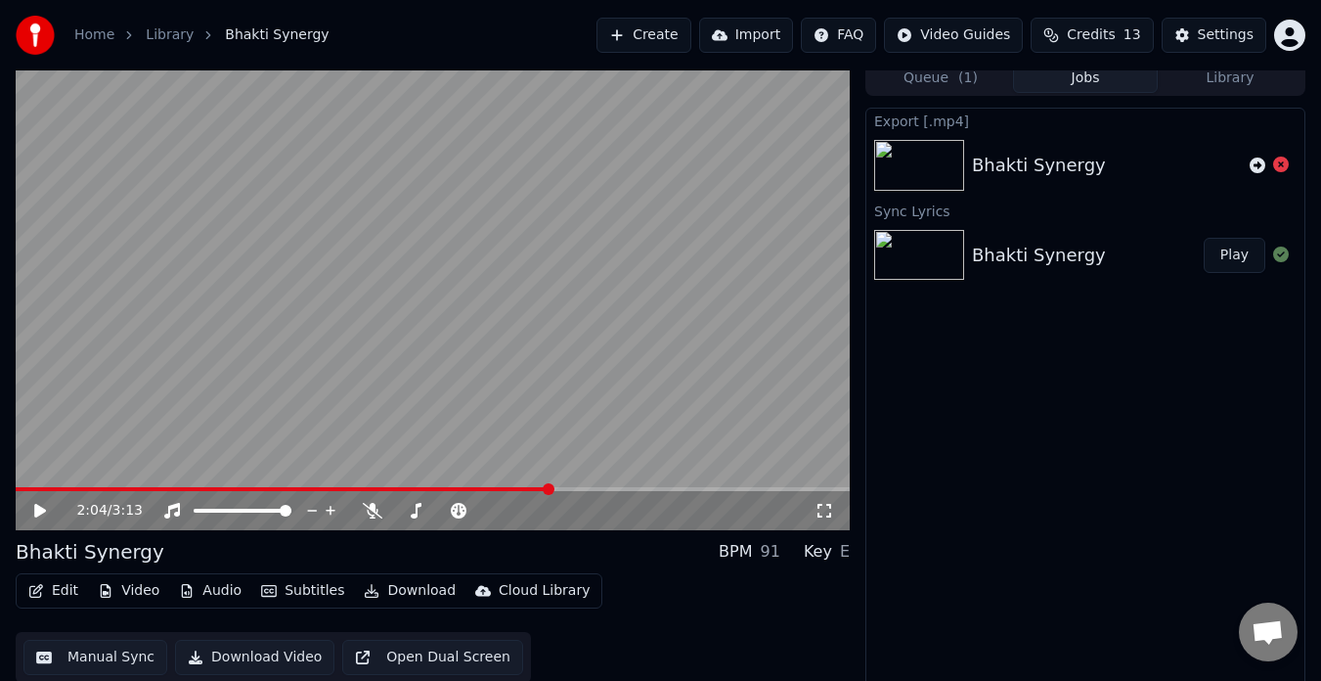
click at [301, 595] on button "Subtitles" at bounding box center [302, 590] width 99 height 27
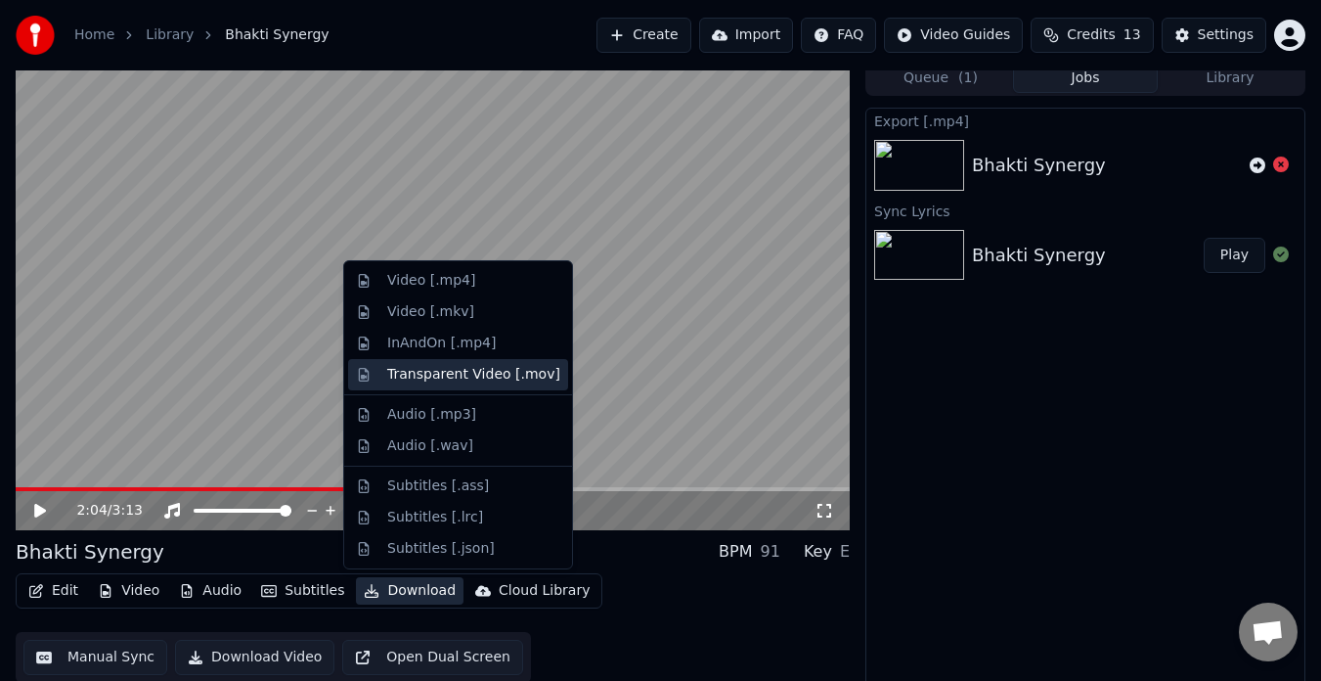
click at [499, 372] on div "Transparent Video [.mov]" at bounding box center [473, 375] width 173 height 20
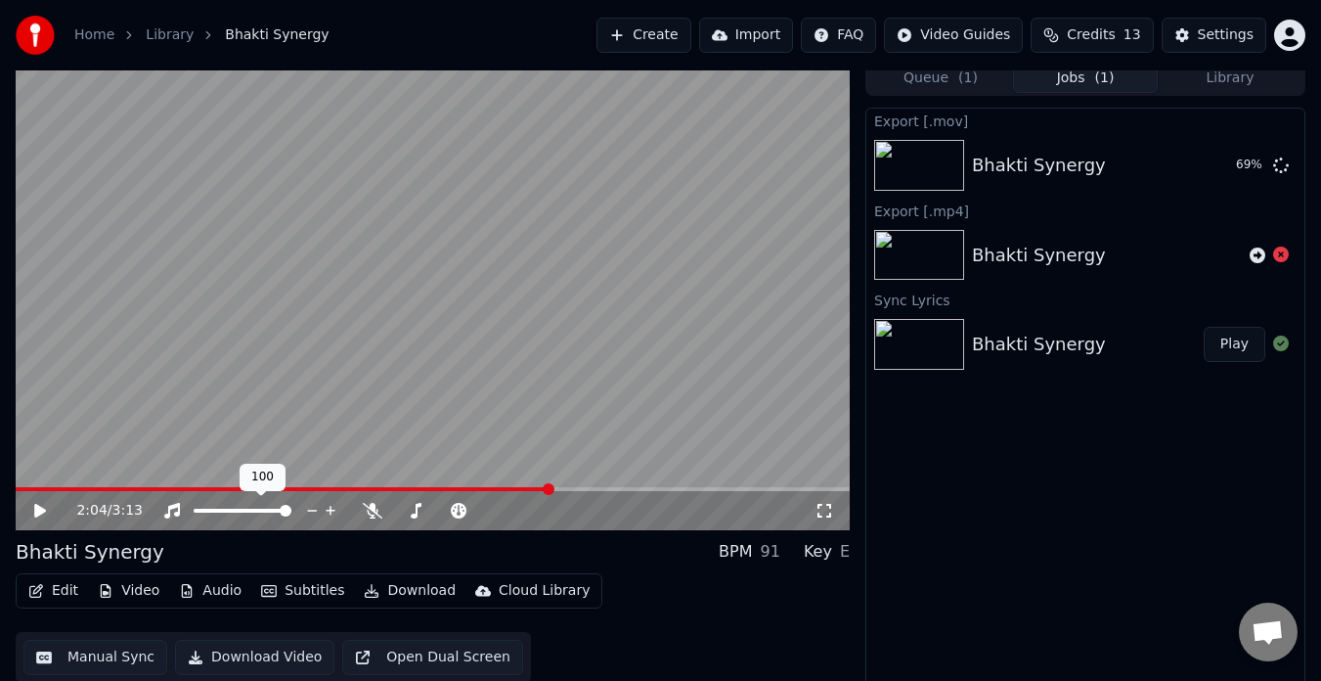
click at [24, 488] on span at bounding box center [283, 489] width 535 height 4
click at [18, 487] on span at bounding box center [283, 489] width 535 height 4
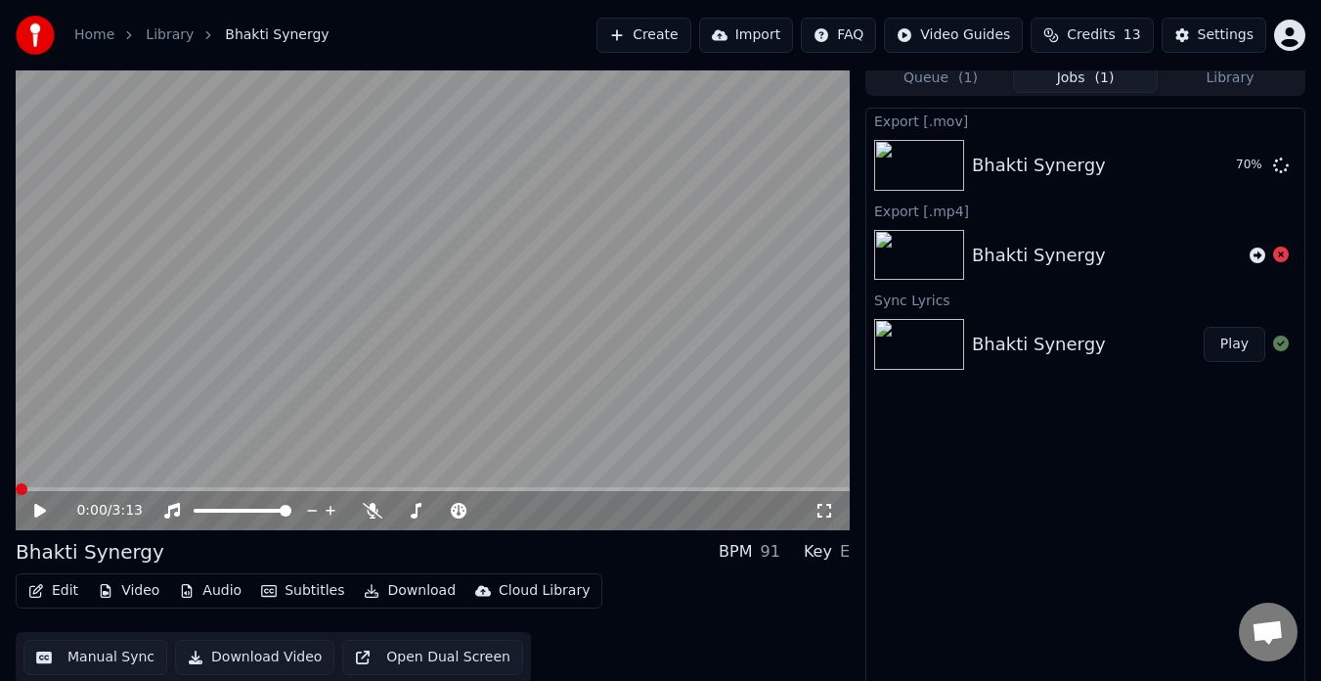
click at [967, 77] on span "( 1 )" at bounding box center [968, 78] width 20 height 20
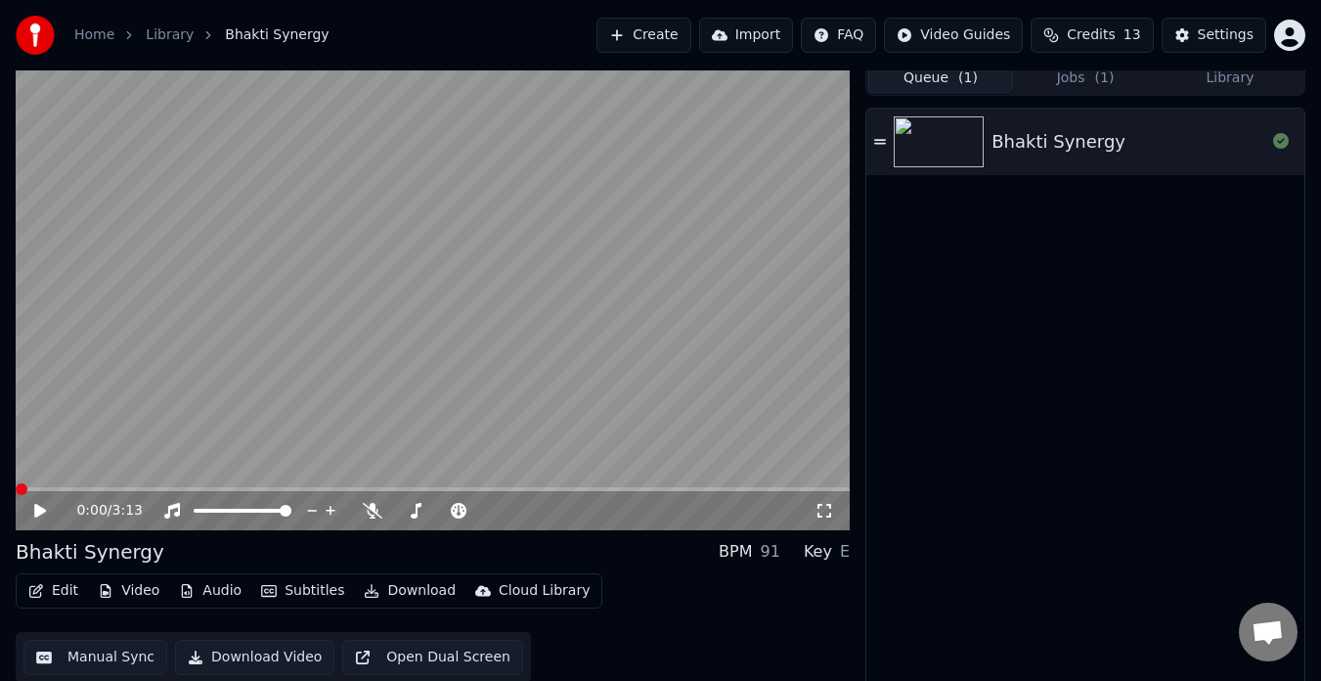
click at [1073, 82] on button "Jobs ( 1 )" at bounding box center [1085, 79] width 145 height 28
